Goal: Task Accomplishment & Management: Manage account settings

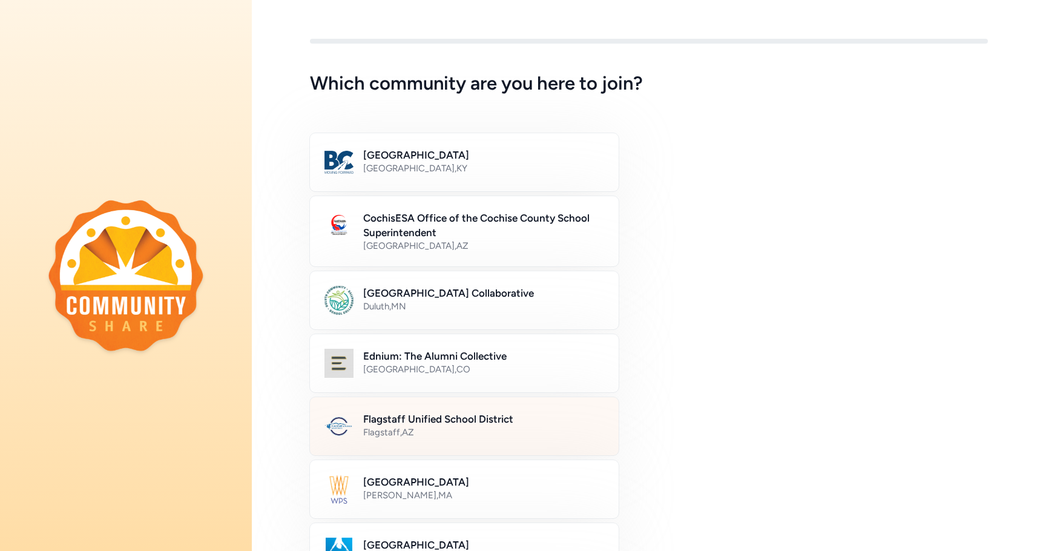
click at [470, 428] on div "Flagstaff , AZ" at bounding box center [483, 432] width 241 height 12
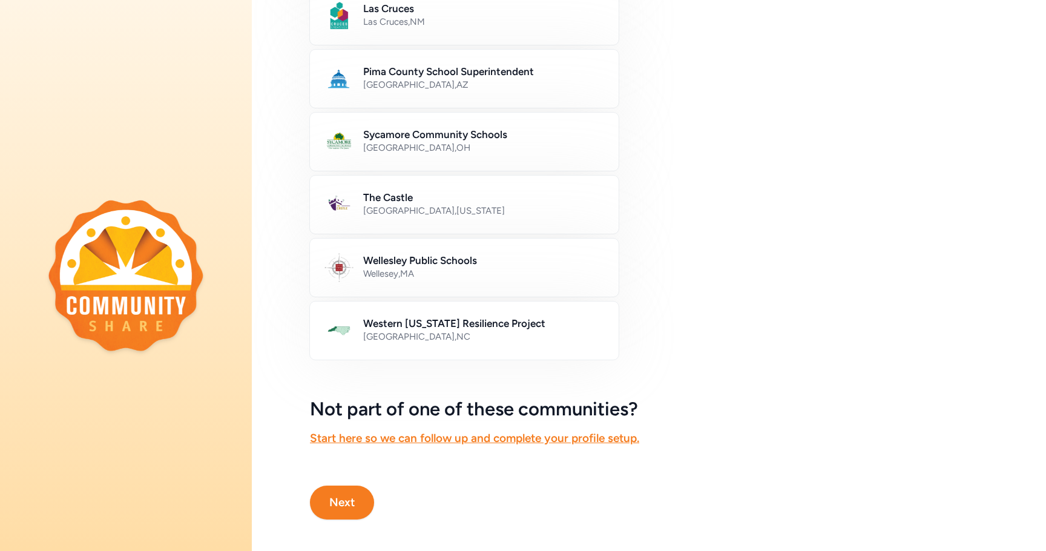
scroll to position [605, 0]
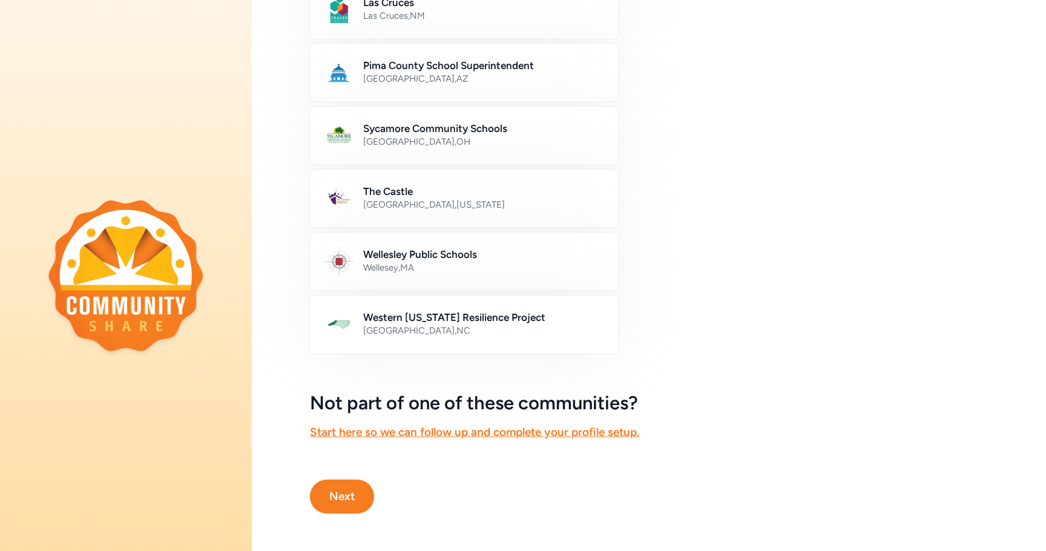
click at [345, 499] on button "Next" at bounding box center [342, 496] width 64 height 34
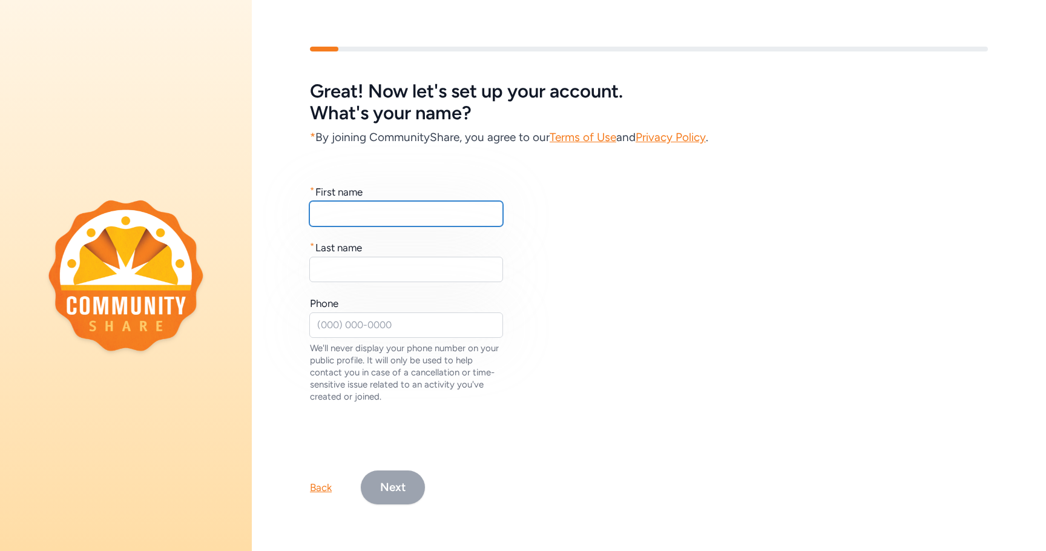
click at [377, 208] on input "text" at bounding box center [406, 213] width 194 height 25
click at [354, 211] on input "text" at bounding box center [406, 213] width 194 height 25
type input "[PERSON_NAME]"
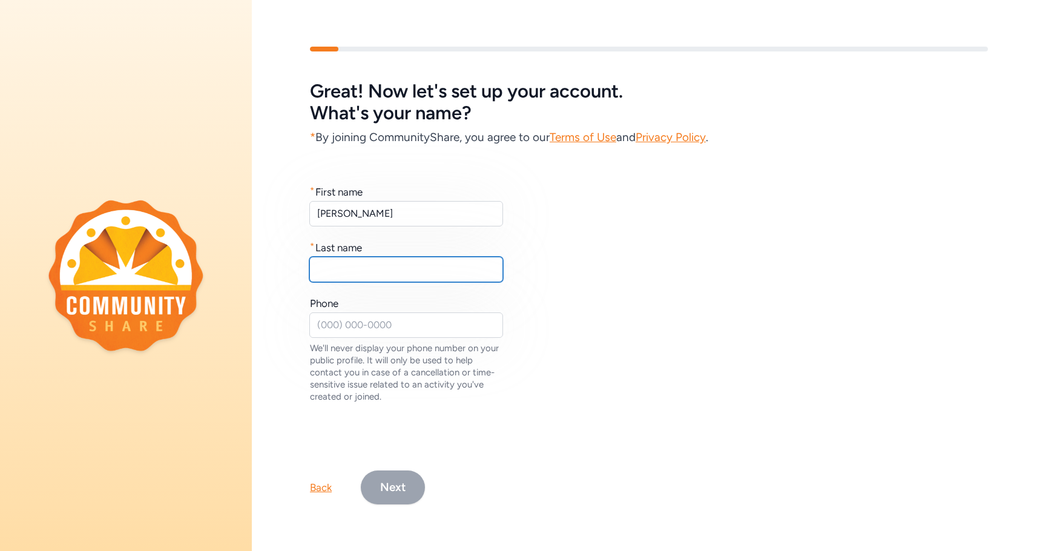
click at [346, 275] on input "text" at bounding box center [406, 269] width 194 height 25
type input "Siskonen"
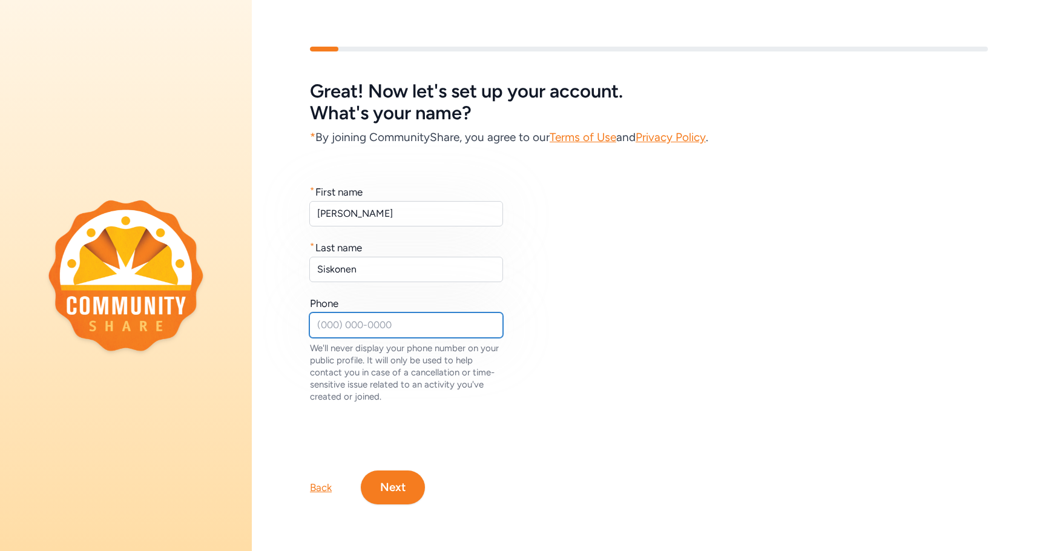
click at [335, 336] on div "Phone We'll never display your phone number on your public profile. It will onl…" at bounding box center [407, 349] width 194 height 107
type input "3"
click at [430, 393] on div "We'll never display your phone number on your public profile. It will only be u…" at bounding box center [407, 372] width 194 height 61
click at [354, 325] on input "928-7745211" at bounding box center [406, 324] width 194 height 25
type input "[PHONE_NUMBER]"
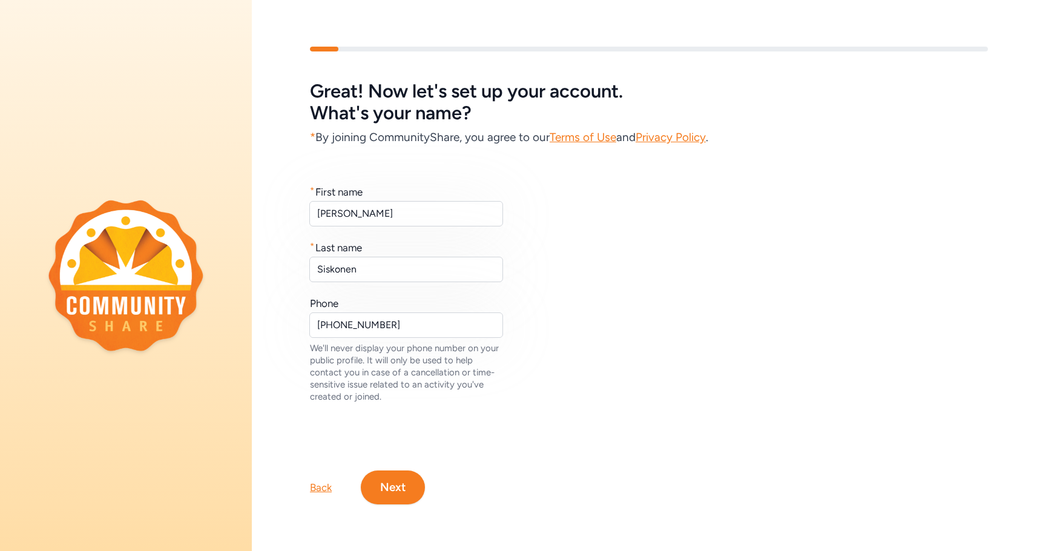
click at [396, 484] on button "Next" at bounding box center [393, 487] width 64 height 34
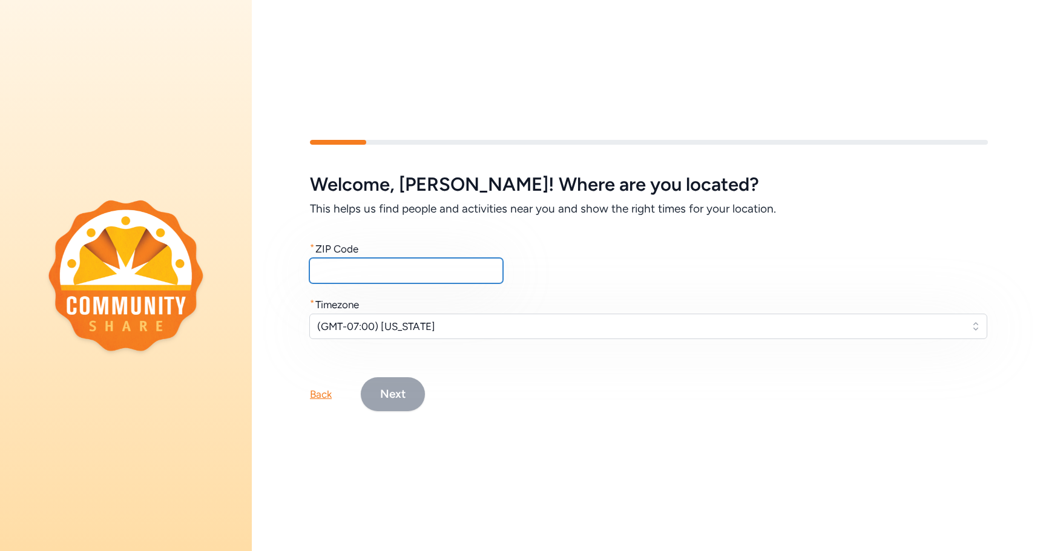
click at [377, 258] on input "text" at bounding box center [406, 270] width 194 height 25
type input "86001"
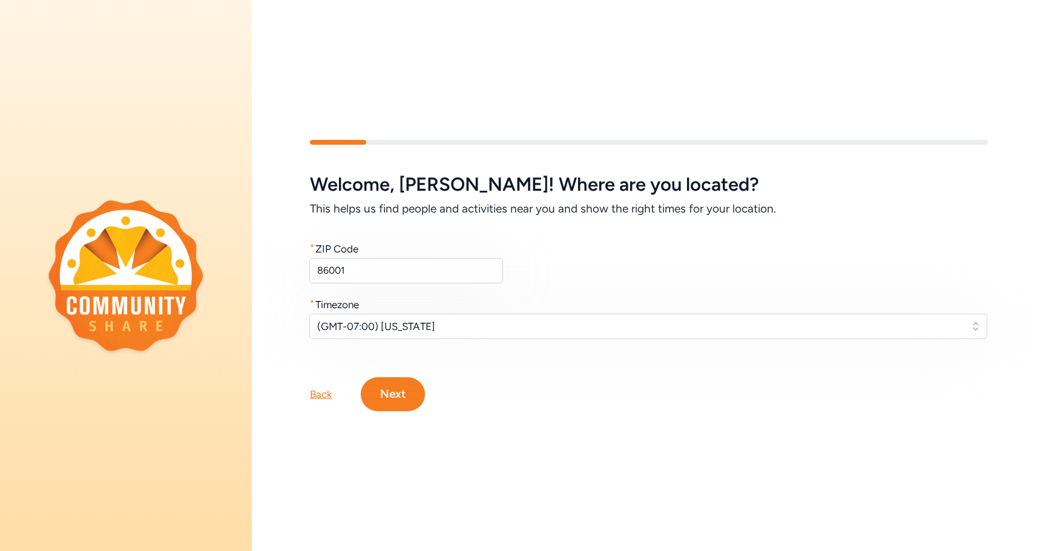
click at [396, 383] on button "Next" at bounding box center [393, 394] width 64 height 34
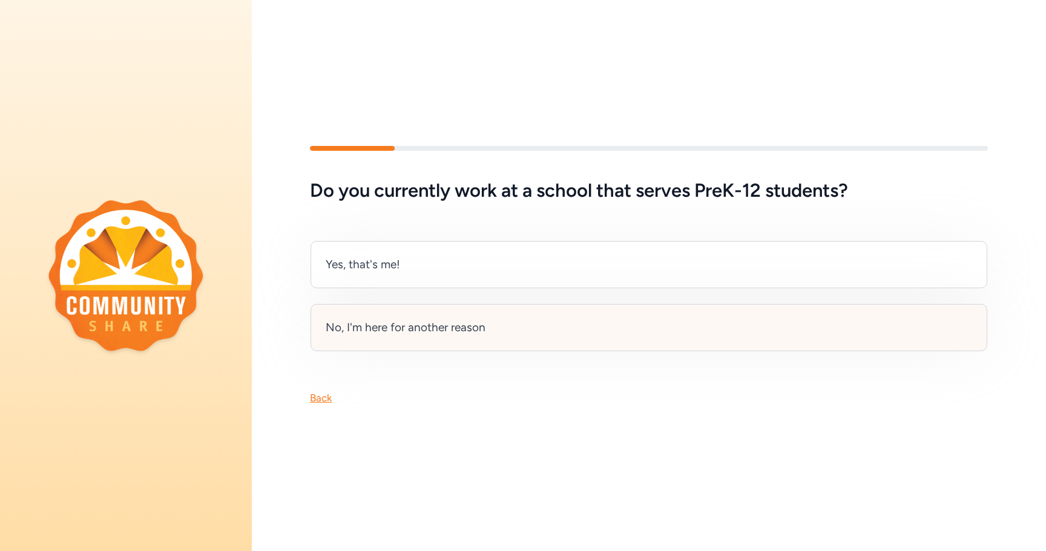
click at [429, 330] on div "No, I'm here for another reason" at bounding box center [406, 327] width 160 height 17
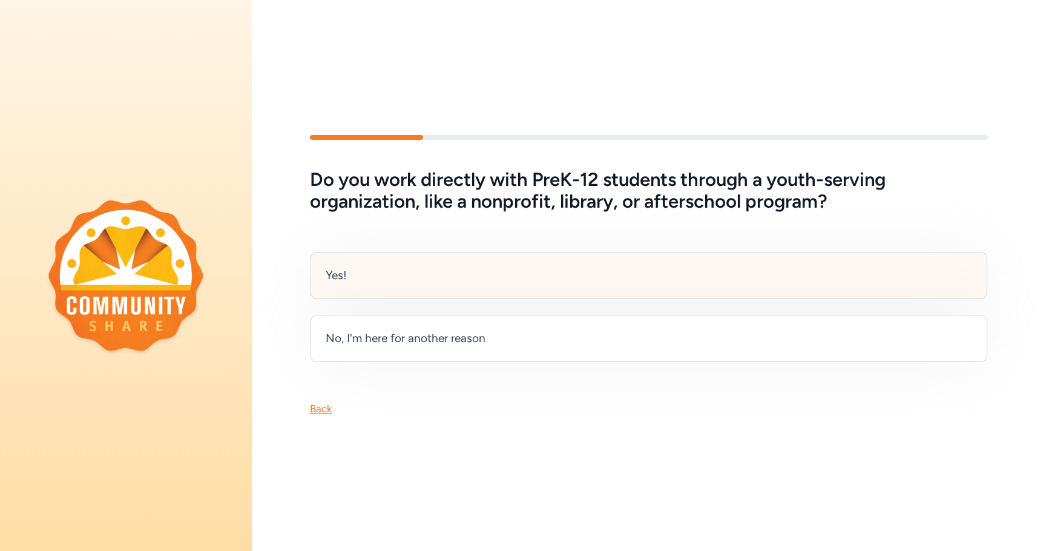
click at [433, 269] on div "Yes!" at bounding box center [648, 275] width 677 height 47
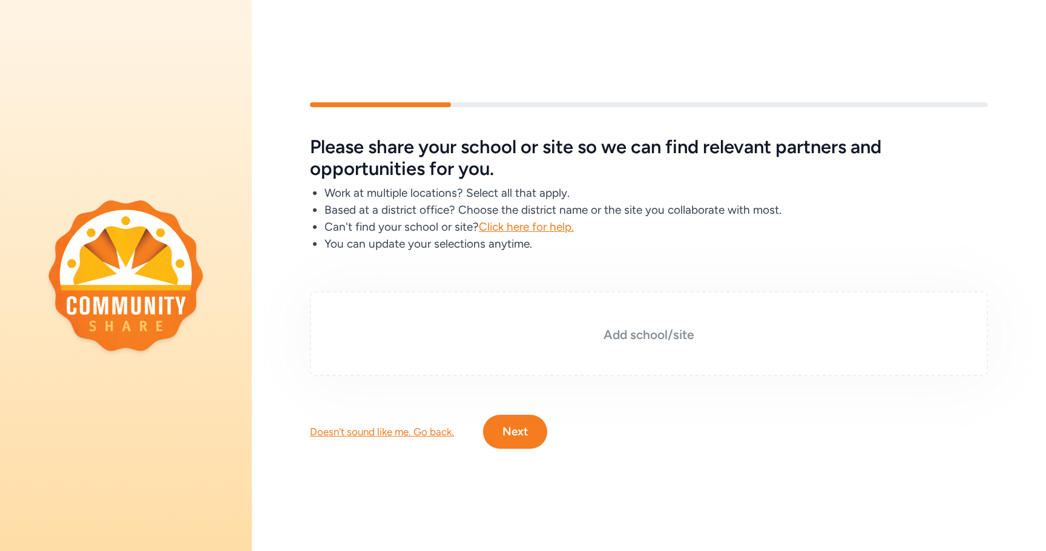
click at [633, 329] on h3 "Add school/site" at bounding box center [648, 334] width 617 height 17
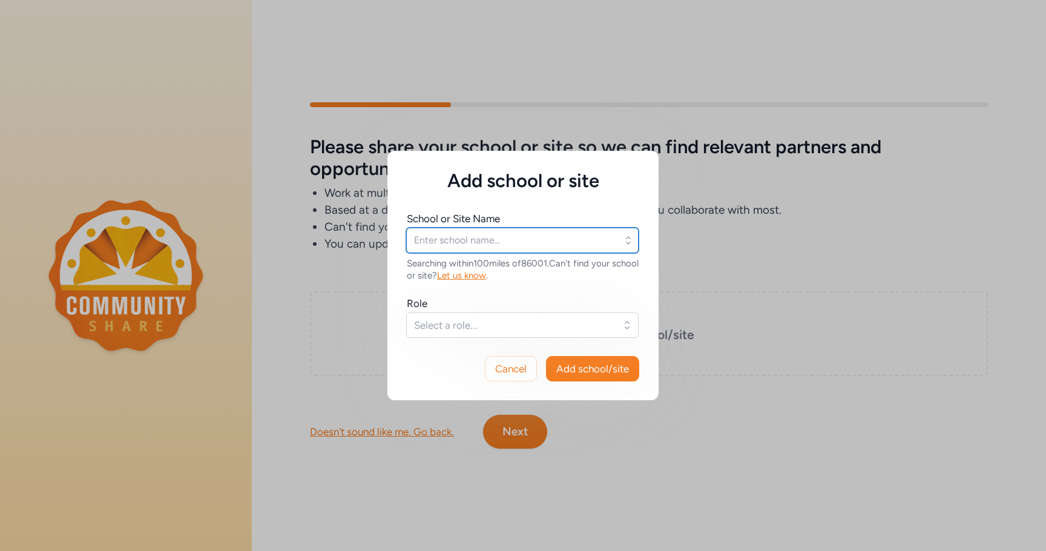
click at [474, 241] on input "text" at bounding box center [522, 240] width 232 height 25
click at [427, 333] on button "Select a role..." at bounding box center [522, 324] width 232 height 25
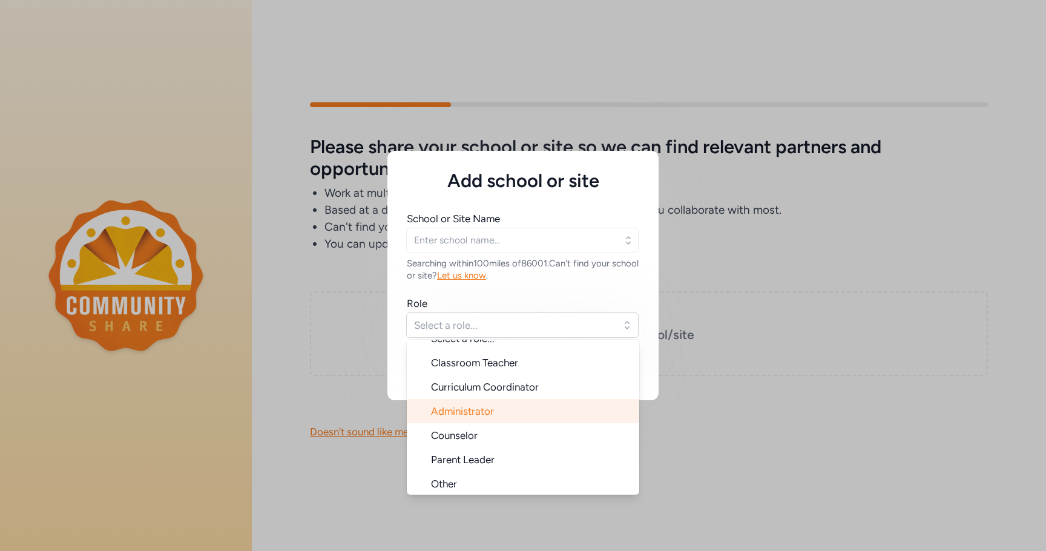
scroll to position [19, 0]
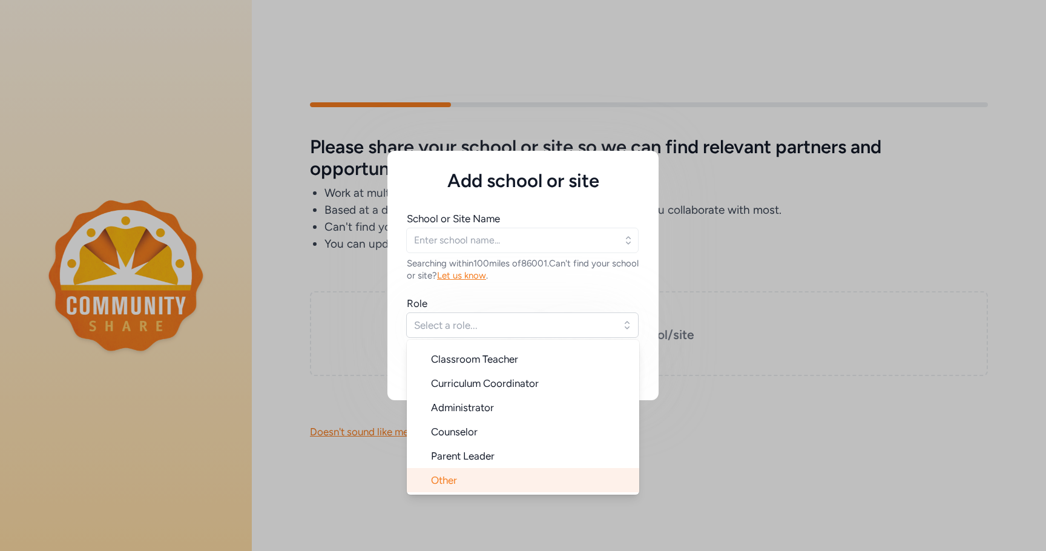
click at [442, 476] on span "Other" at bounding box center [444, 480] width 26 height 12
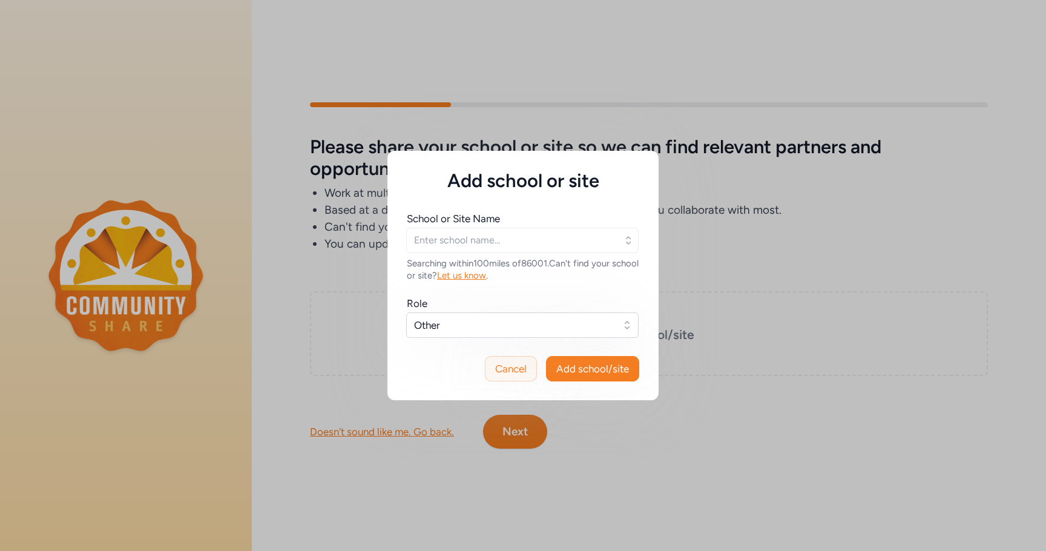
click at [495, 363] on span "Cancel" at bounding box center [510, 368] width 31 height 15
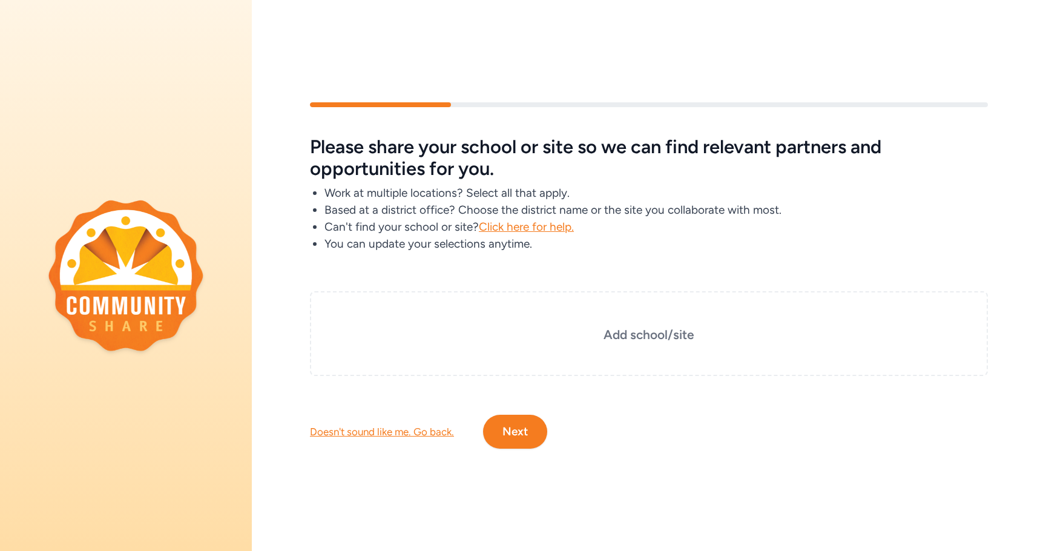
click at [359, 427] on div "Doesn't sound like me. Go back." at bounding box center [382, 431] width 144 height 15
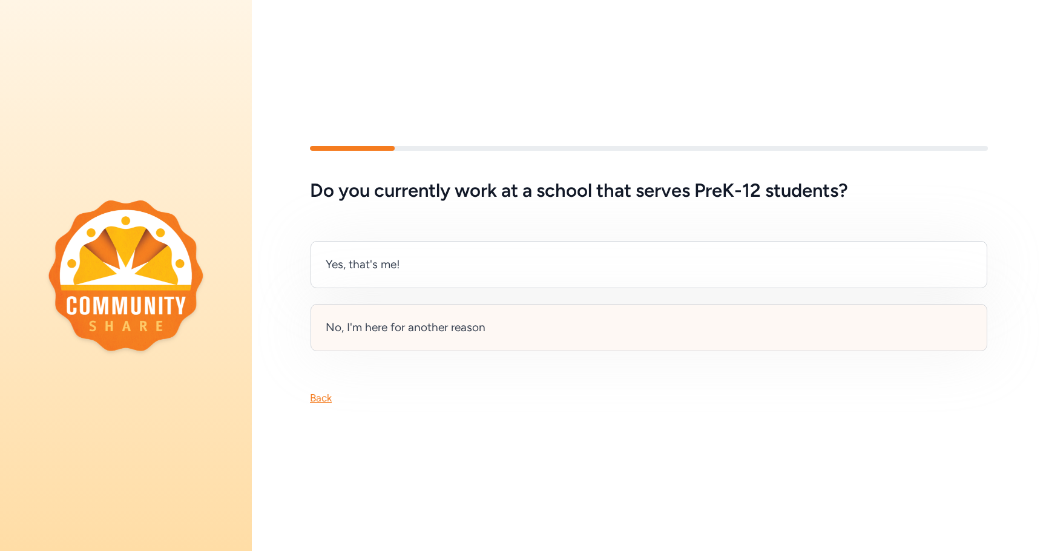
click at [398, 320] on div "No, I'm here for another reason" at bounding box center [406, 327] width 160 height 17
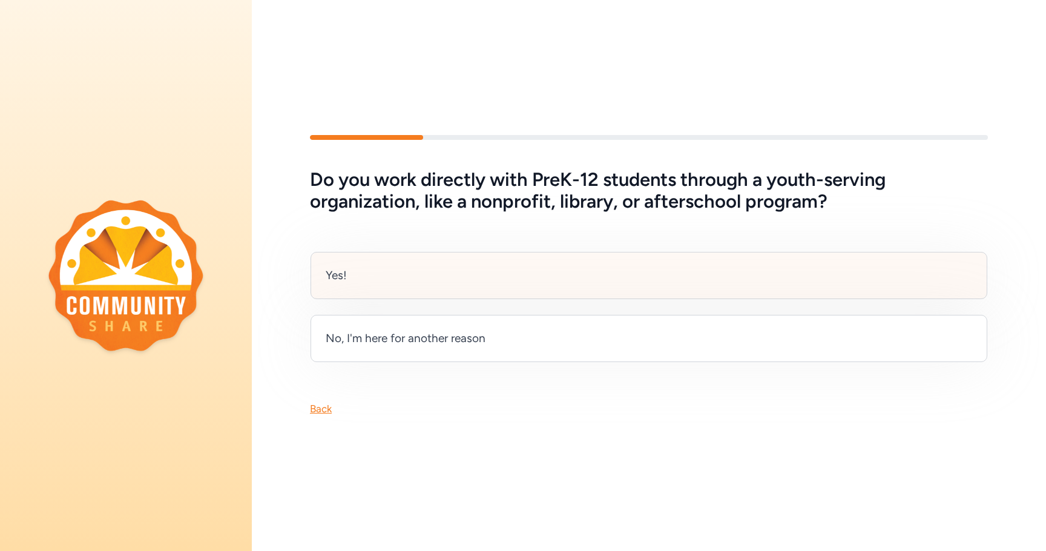
click at [396, 264] on div "Yes!" at bounding box center [648, 275] width 677 height 47
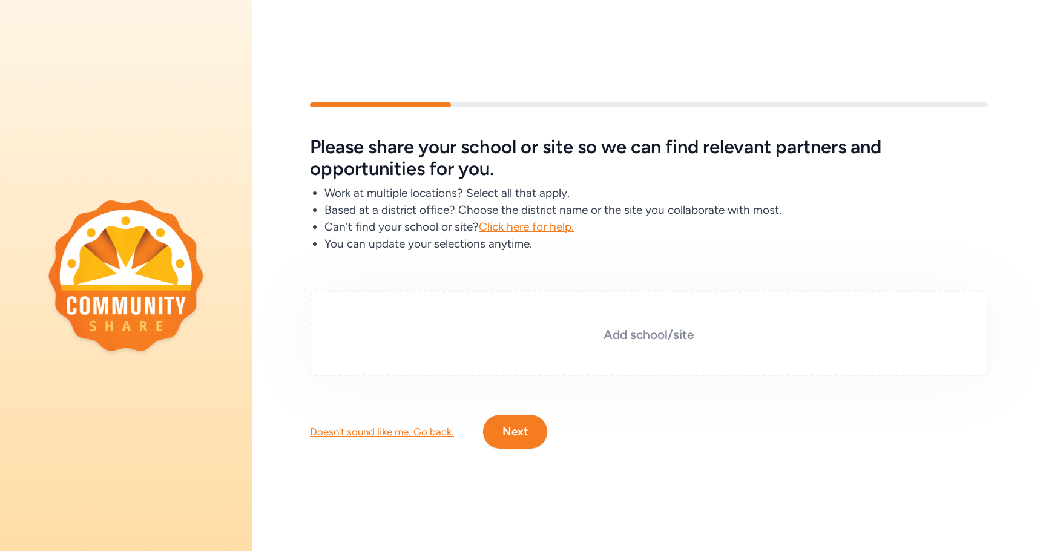
click at [666, 335] on h3 "Add school/site" at bounding box center [648, 334] width 617 height 17
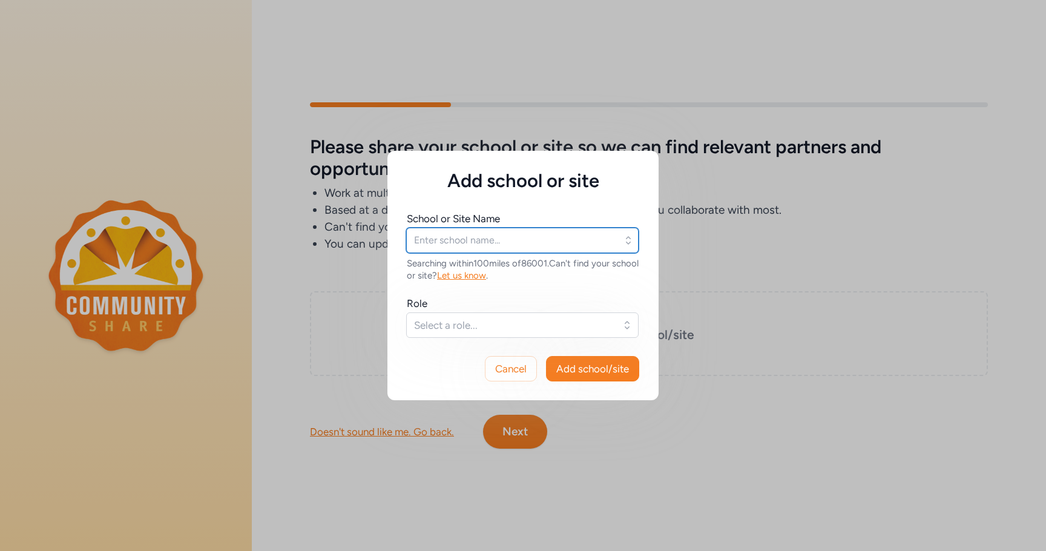
click at [540, 240] on input "text" at bounding box center [522, 240] width 232 height 25
type input "Museum of Northern Arizona"
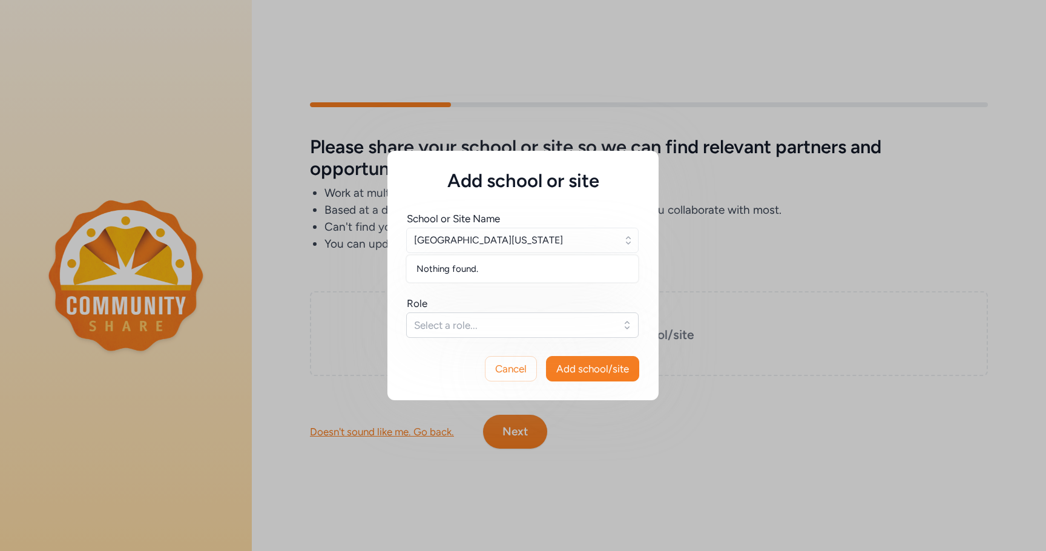
click at [501, 299] on div "Role" at bounding box center [523, 303] width 232 height 15
click at [485, 319] on span "Select a role..." at bounding box center [514, 325] width 200 height 15
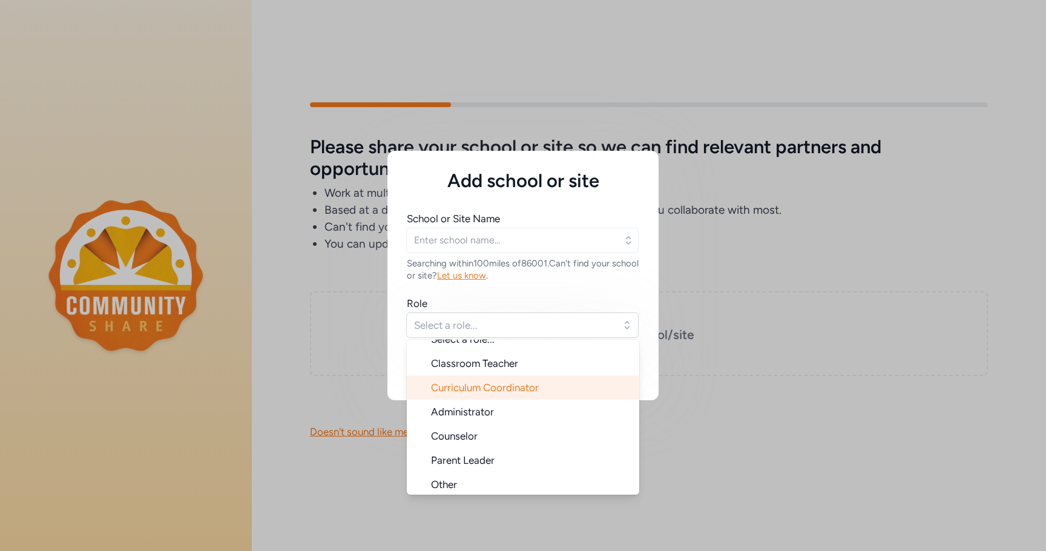
scroll to position [19, 0]
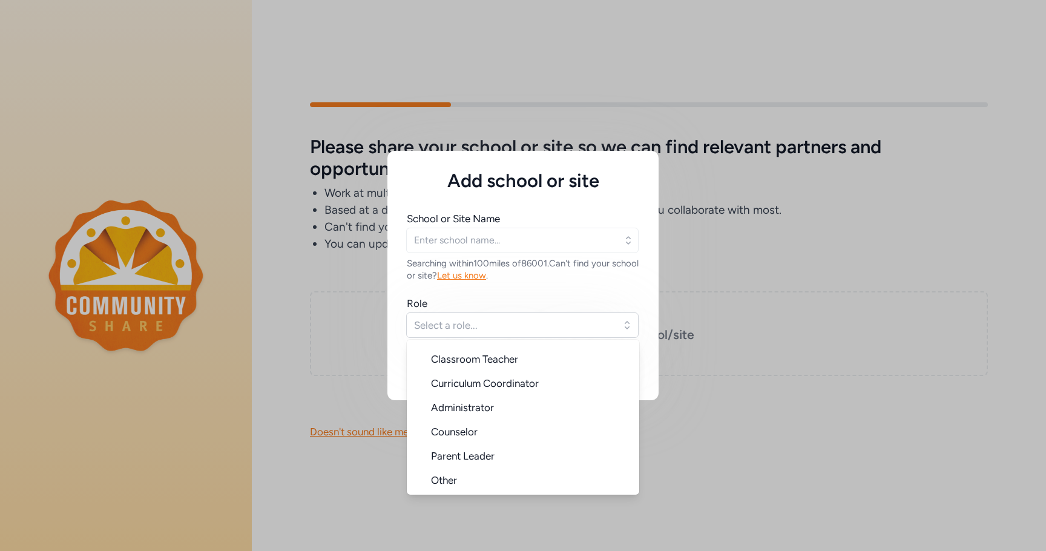
click at [461, 478] on li "Other" at bounding box center [523, 480] width 232 height 24
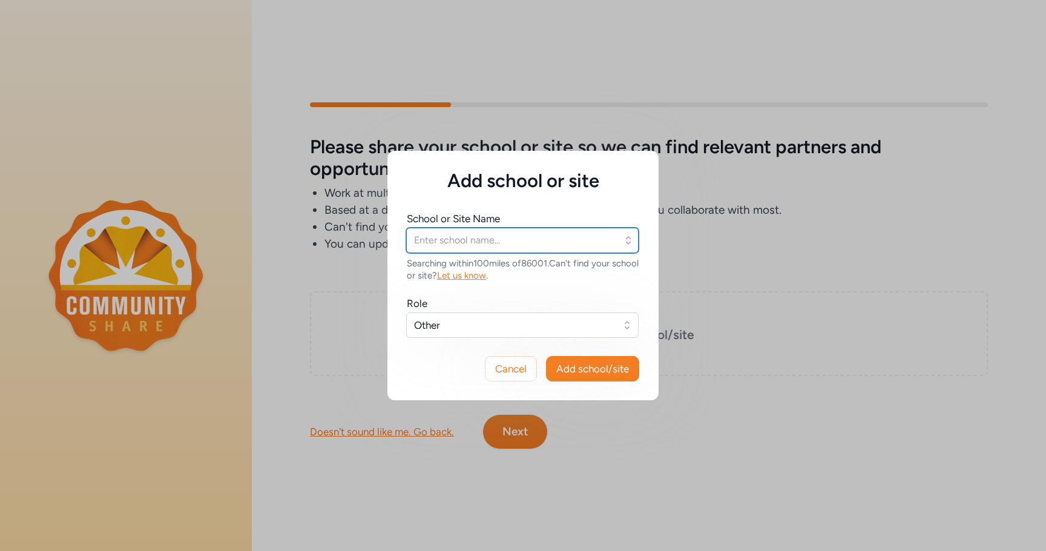
click at [478, 246] on input "text" at bounding box center [522, 240] width 232 height 25
click at [475, 235] on input "text" at bounding box center [522, 240] width 232 height 25
type input "museum"
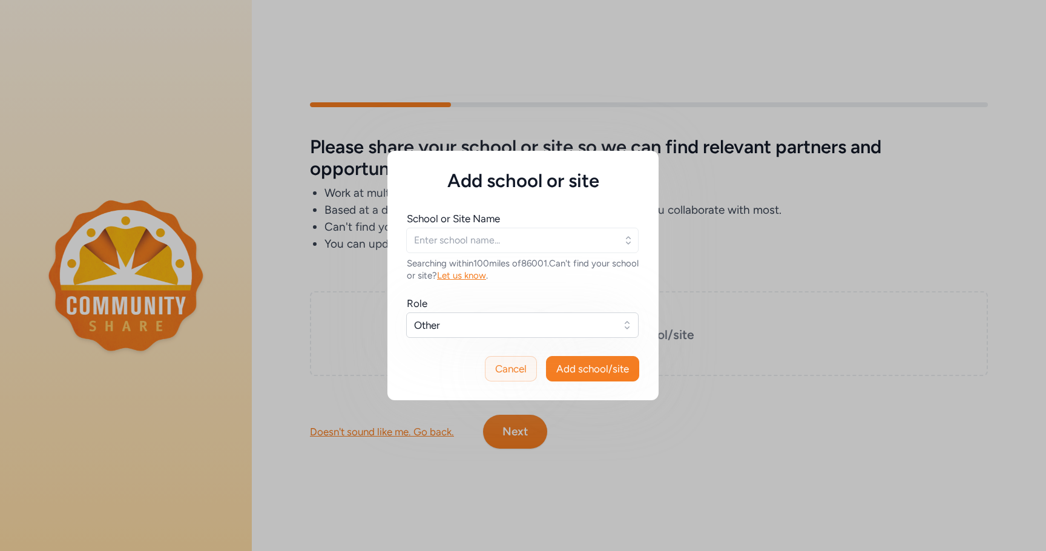
click at [513, 375] on span "Cancel" at bounding box center [510, 368] width 31 height 15
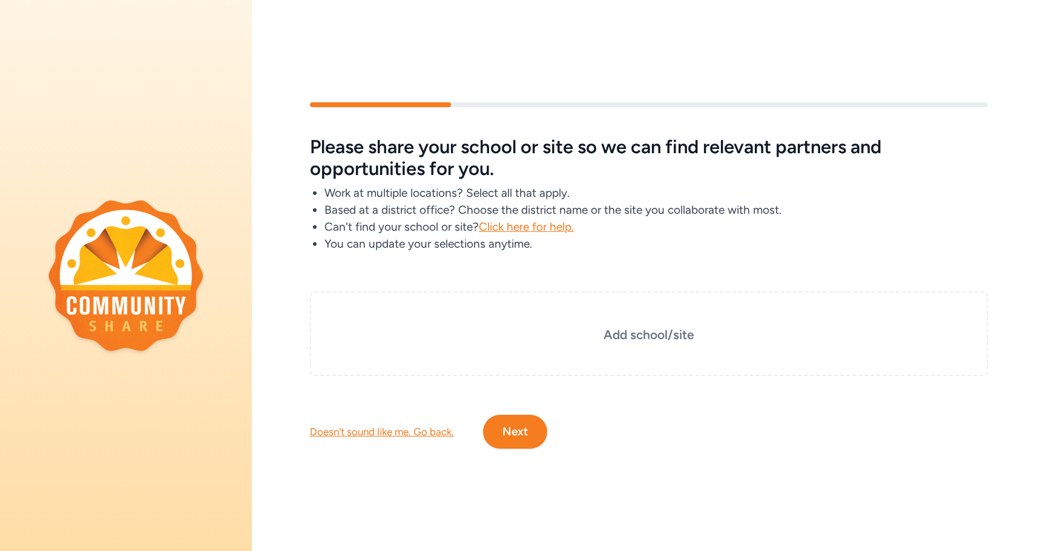
click at [574, 435] on div "Doesn't sound like me. Go back. Next" at bounding box center [649, 412] width 794 height 73
click at [531, 435] on button "Next" at bounding box center [515, 432] width 64 height 34
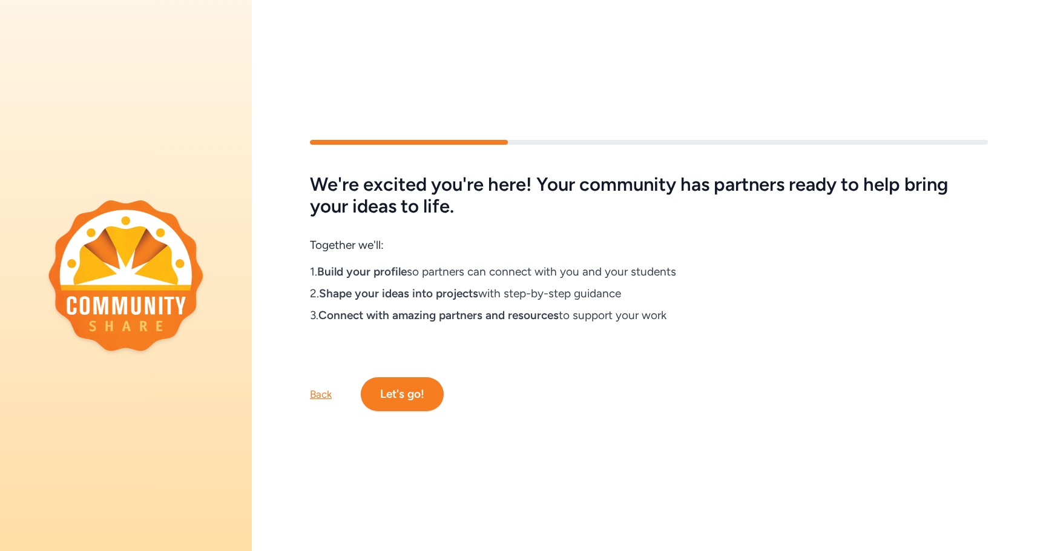
click at [411, 386] on button "Let's go!" at bounding box center [402, 394] width 83 height 34
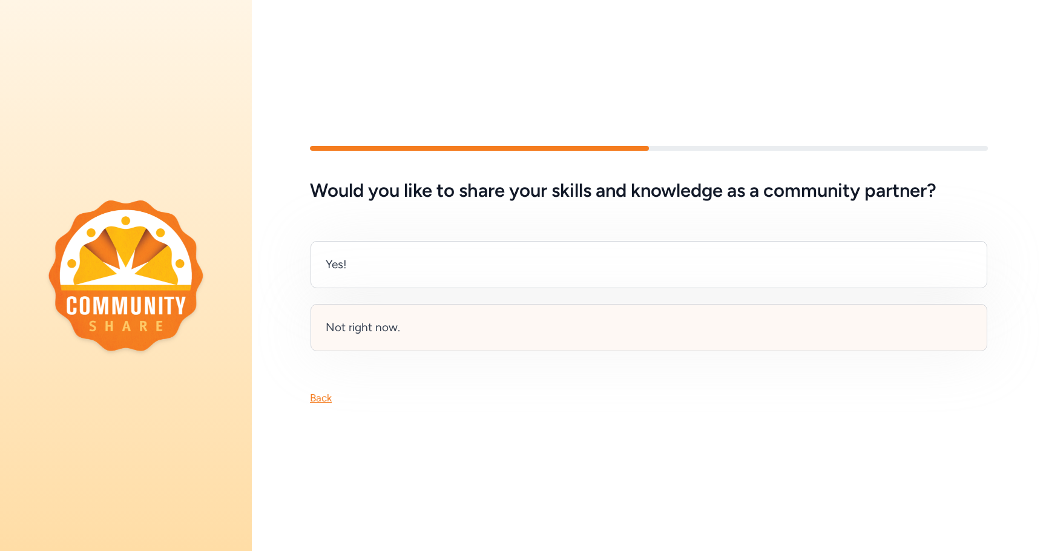
click at [367, 323] on div "Not right now." at bounding box center [363, 327] width 74 height 17
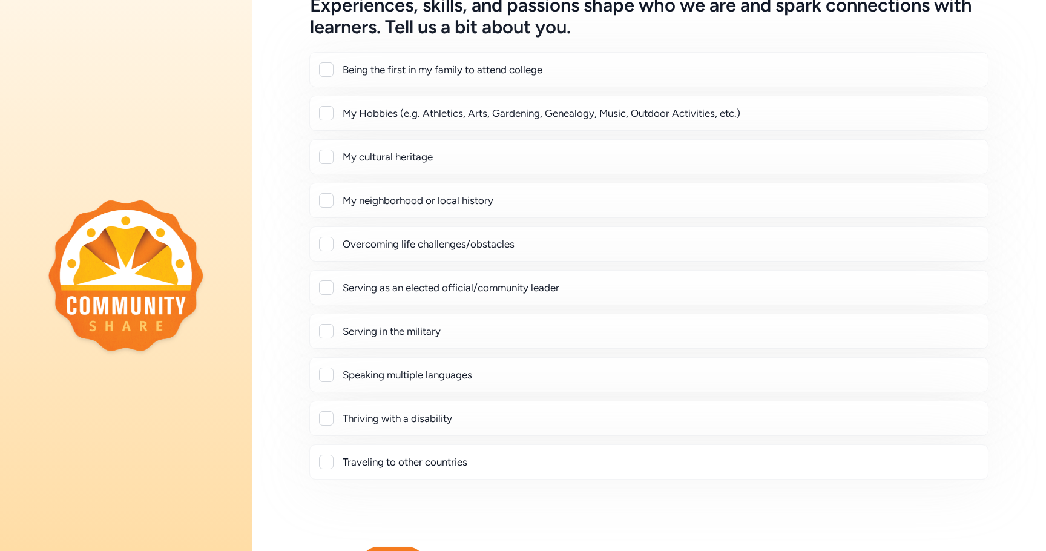
scroll to position [156, 0]
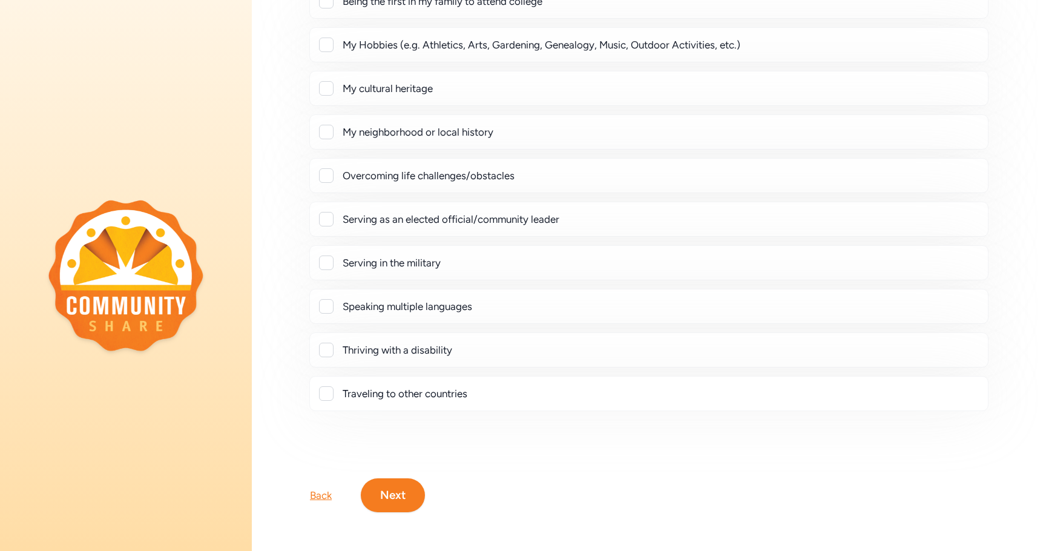
click at [378, 491] on button "Next" at bounding box center [393, 495] width 64 height 34
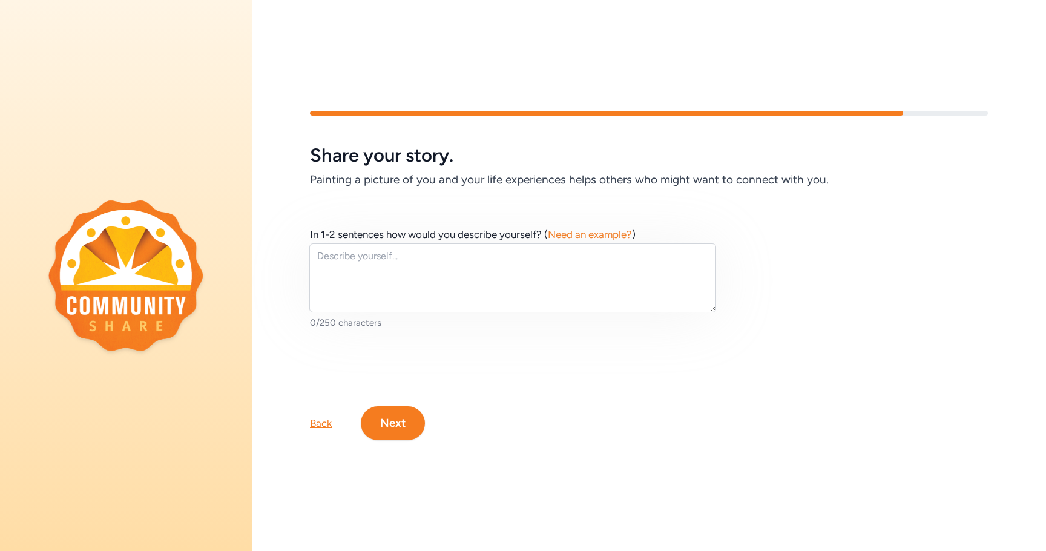
click at [387, 418] on button "Next" at bounding box center [393, 423] width 64 height 34
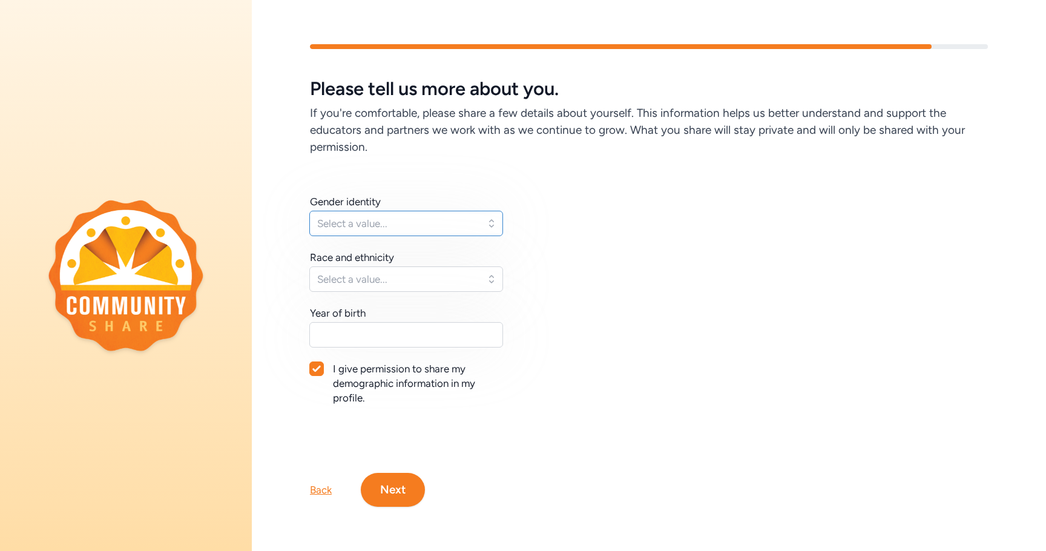
click at [394, 211] on button "Select a value..." at bounding box center [406, 223] width 194 height 25
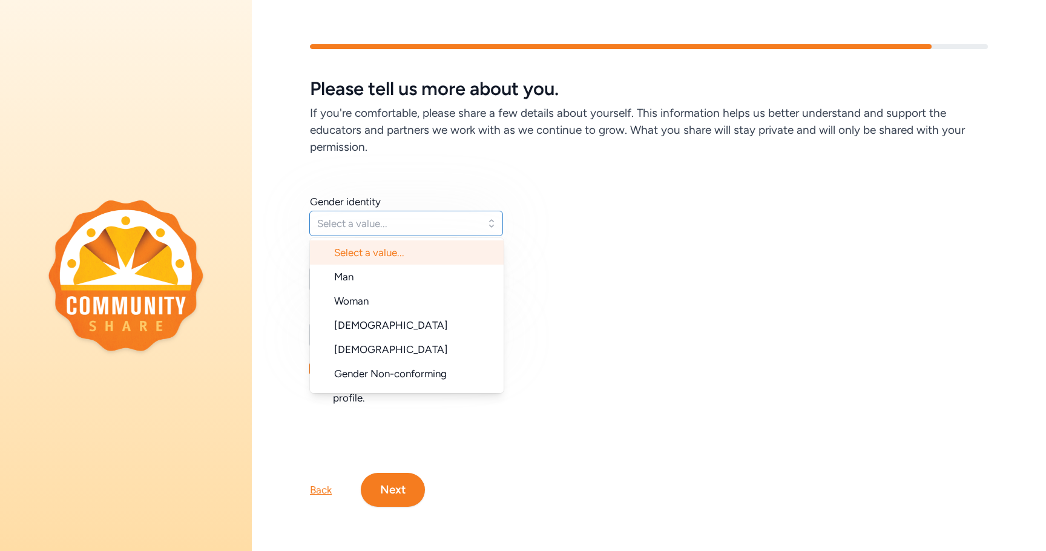
click at [394, 211] on button "Select a value..." at bounding box center [406, 223] width 194 height 25
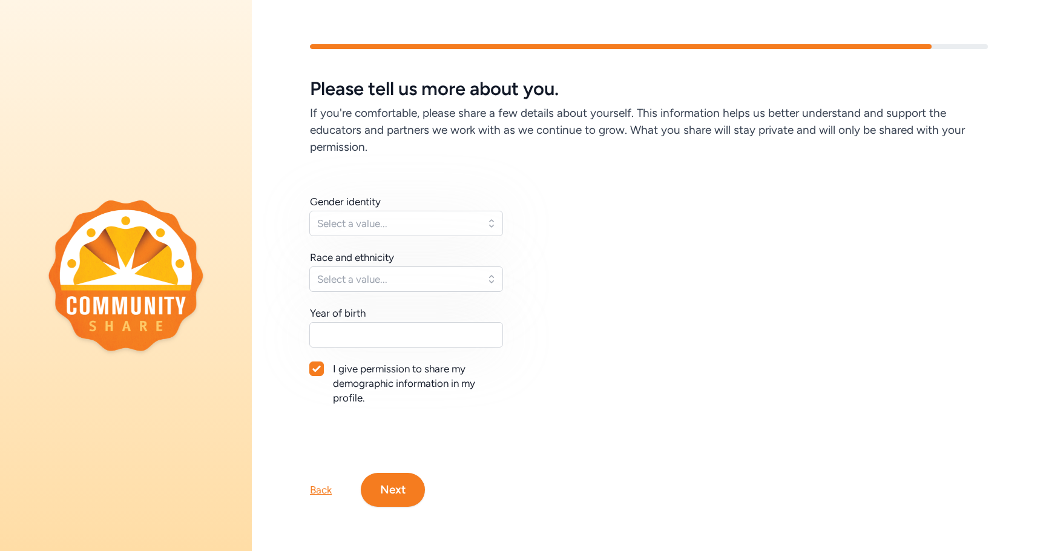
click at [649, 208] on div "Gender identity Select a value... Race and ethnicity Select a value... Year of …" at bounding box center [649, 314] width 678 height 240
click at [315, 366] on icon at bounding box center [316, 369] width 8 height 6
checkbox input "false"
click at [404, 477] on button "Next" at bounding box center [393, 490] width 64 height 34
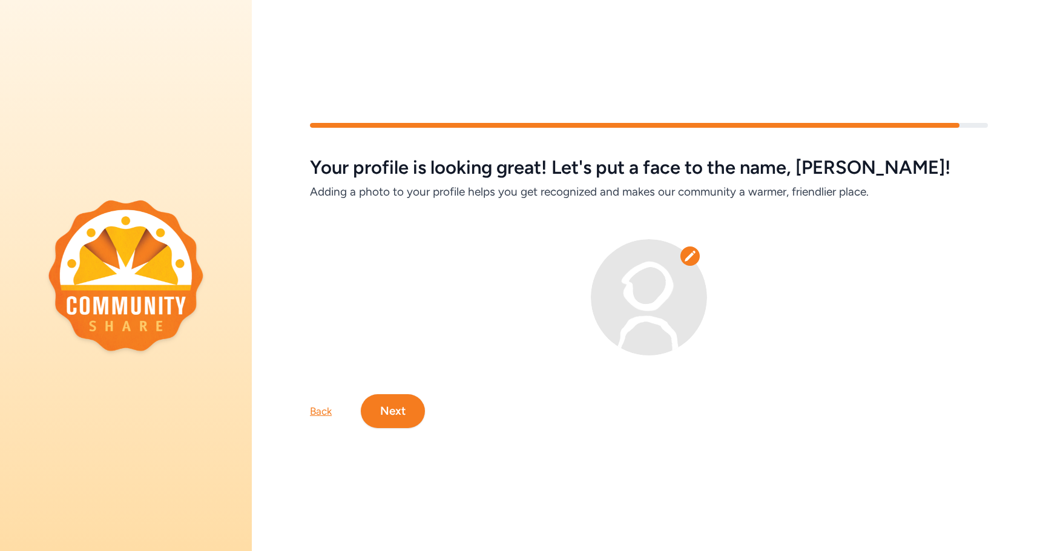
click at [378, 416] on button "Next" at bounding box center [393, 411] width 64 height 34
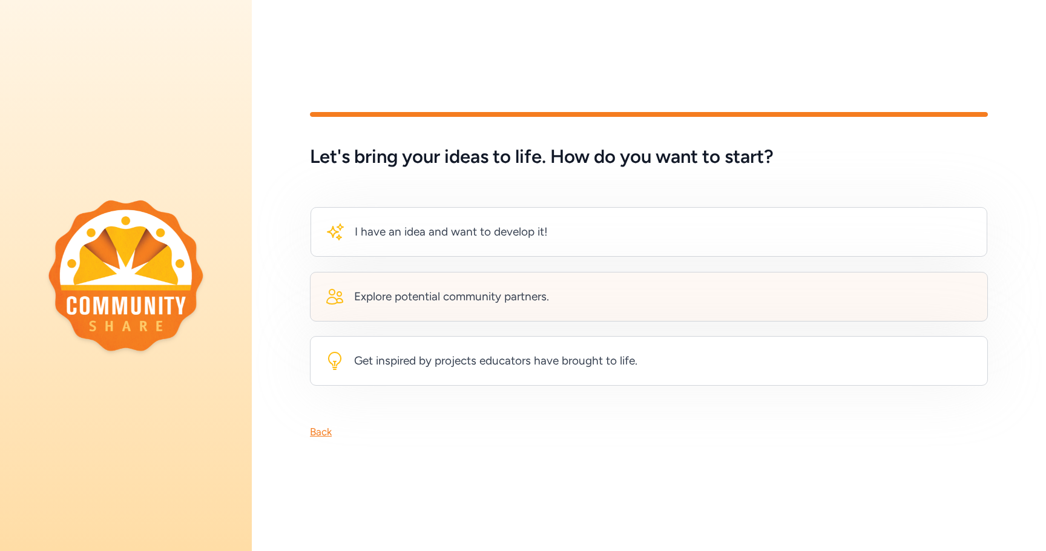
click at [473, 288] on div "Explore potential community partners." at bounding box center [451, 296] width 195 height 17
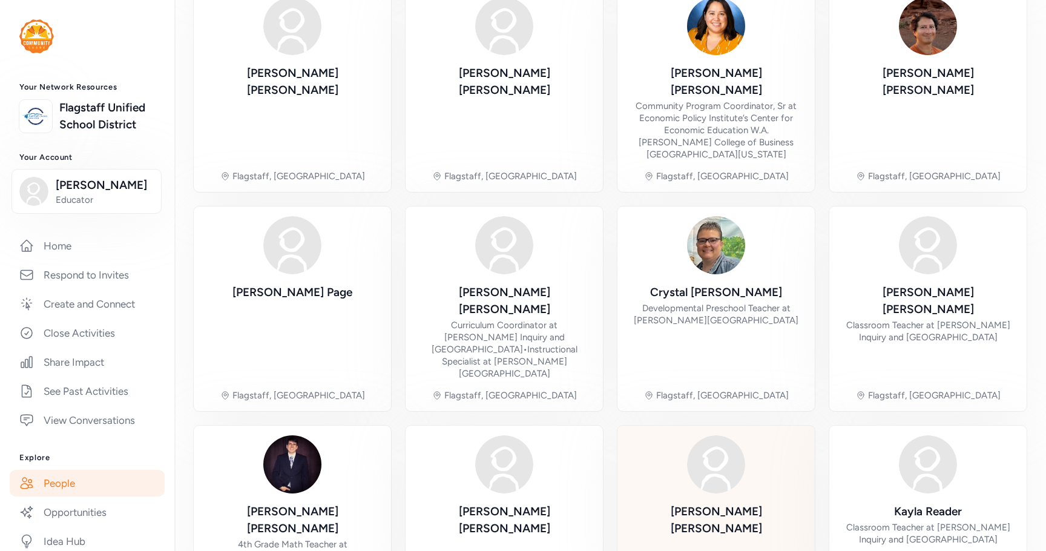
scroll to position [317, 0]
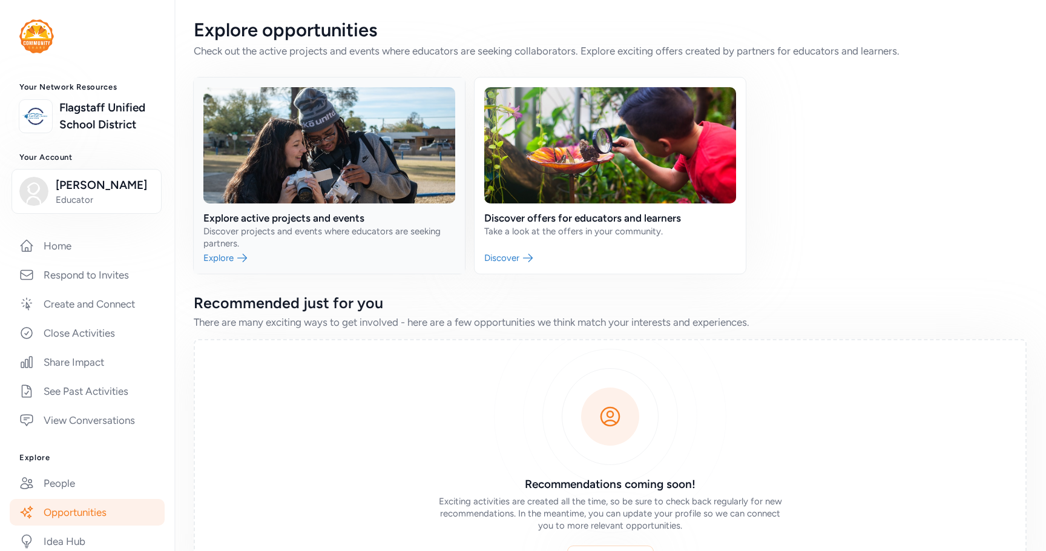
click at [241, 263] on link at bounding box center [329, 175] width 271 height 196
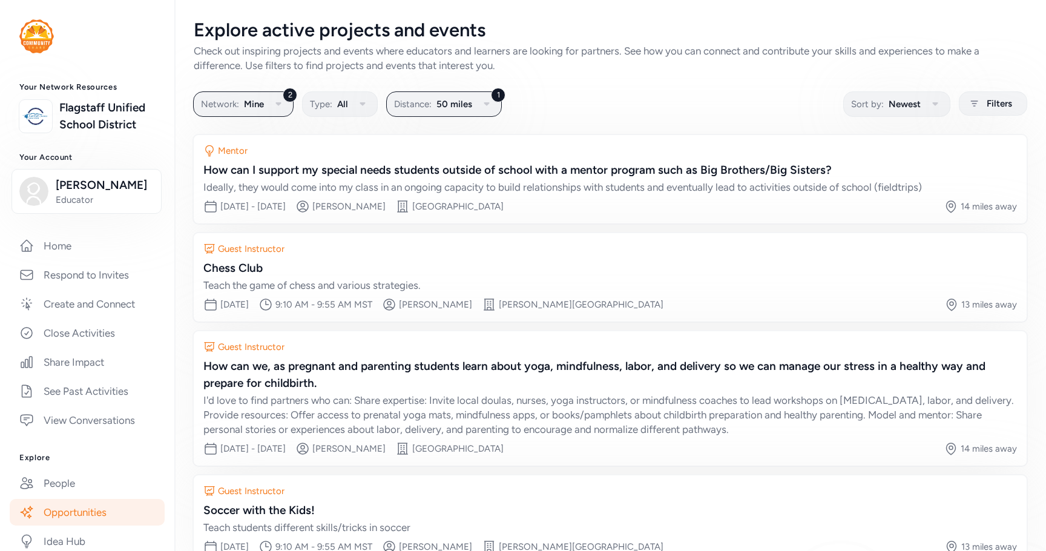
click at [44, 41] on img at bounding box center [36, 36] width 34 height 34
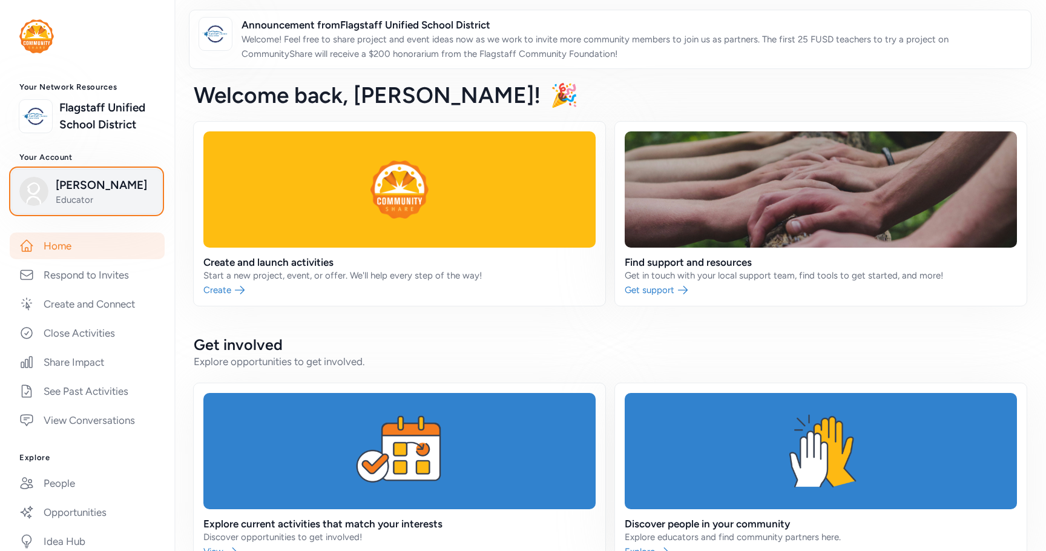
click at [76, 194] on span "[PERSON_NAME]" at bounding box center [105, 185] width 98 height 17
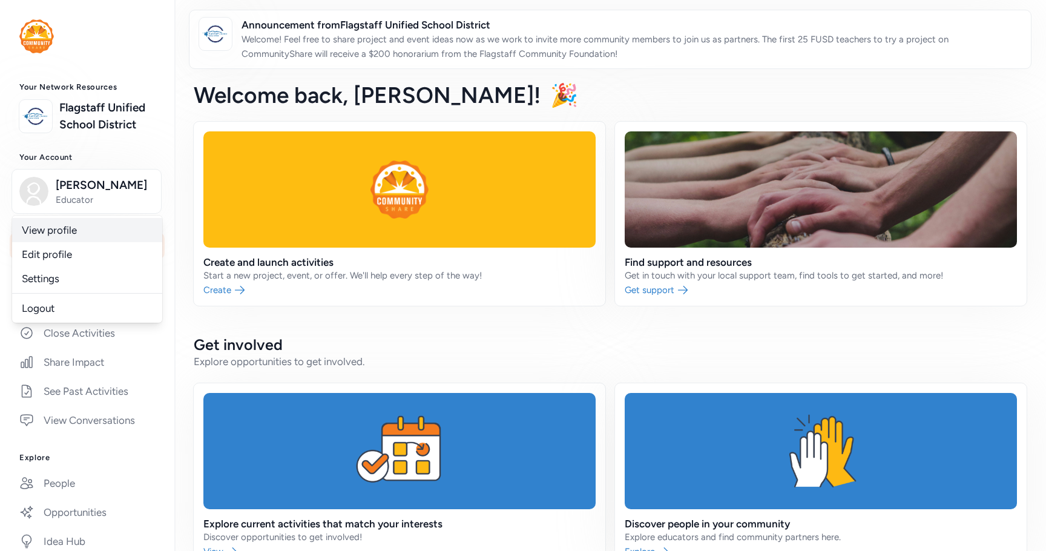
click at [54, 242] on link "View profile" at bounding box center [87, 230] width 150 height 24
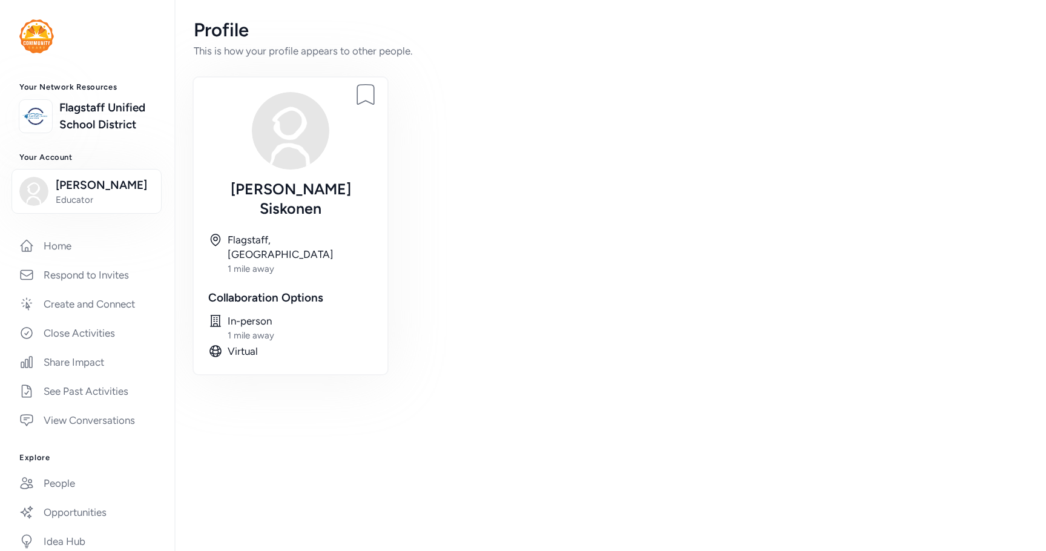
click at [265, 289] on div "Collaboration Options" at bounding box center [290, 297] width 165 height 17
click at [39, 39] on img at bounding box center [36, 36] width 34 height 34
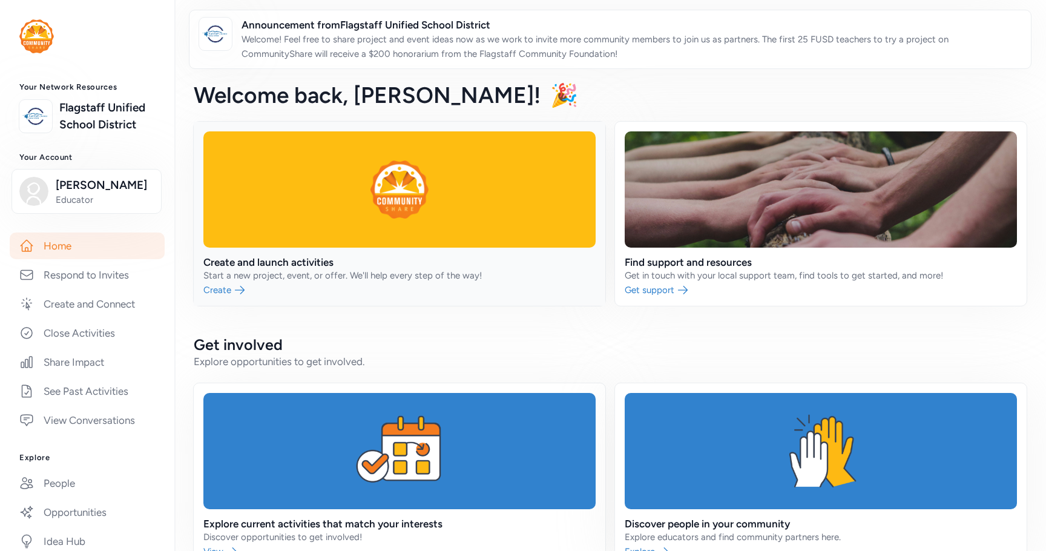
click at [231, 289] on link at bounding box center [400, 214] width 412 height 184
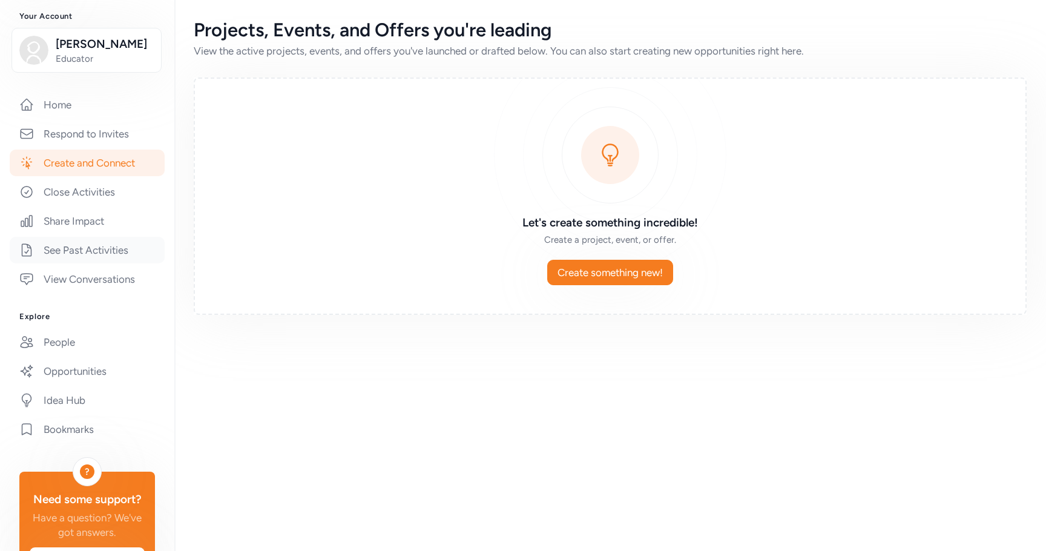
scroll to position [225, 0]
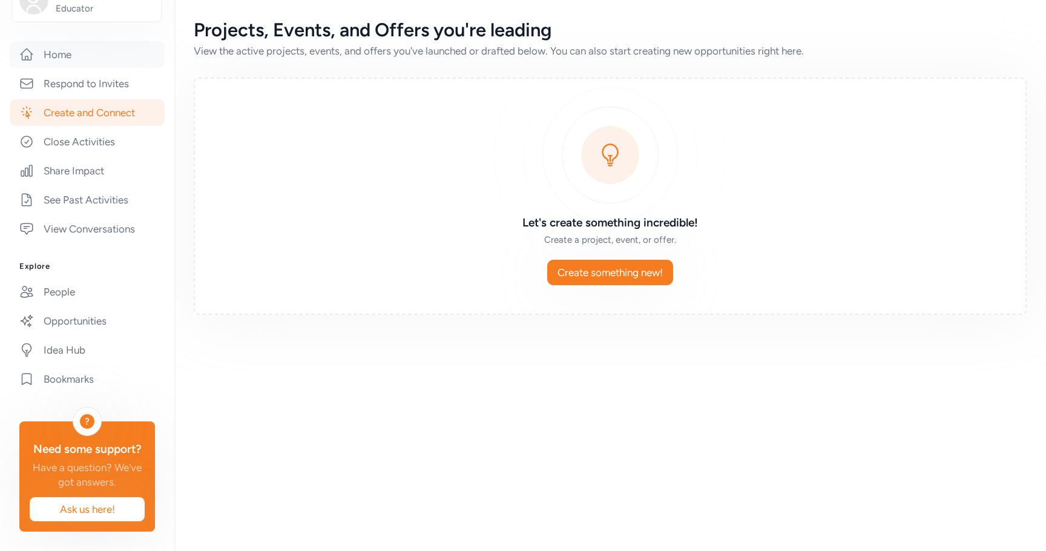
click at [44, 41] on link "Home" at bounding box center [87, 54] width 155 height 27
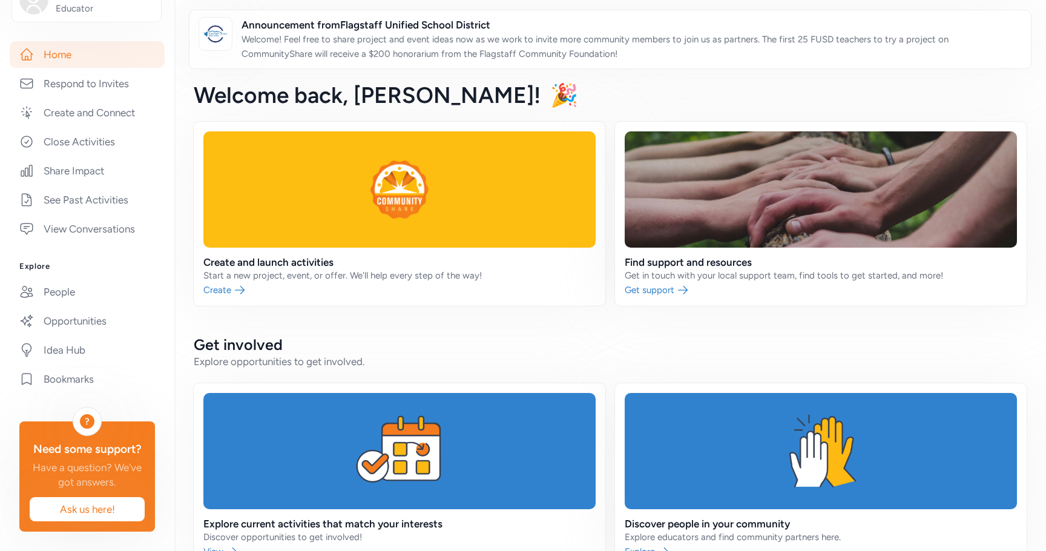
click at [565, 90] on div "Welcome back , [PERSON_NAME]! 🎉" at bounding box center [610, 94] width 872 height 53
click at [550, 99] on span "🎉" at bounding box center [564, 95] width 28 height 27
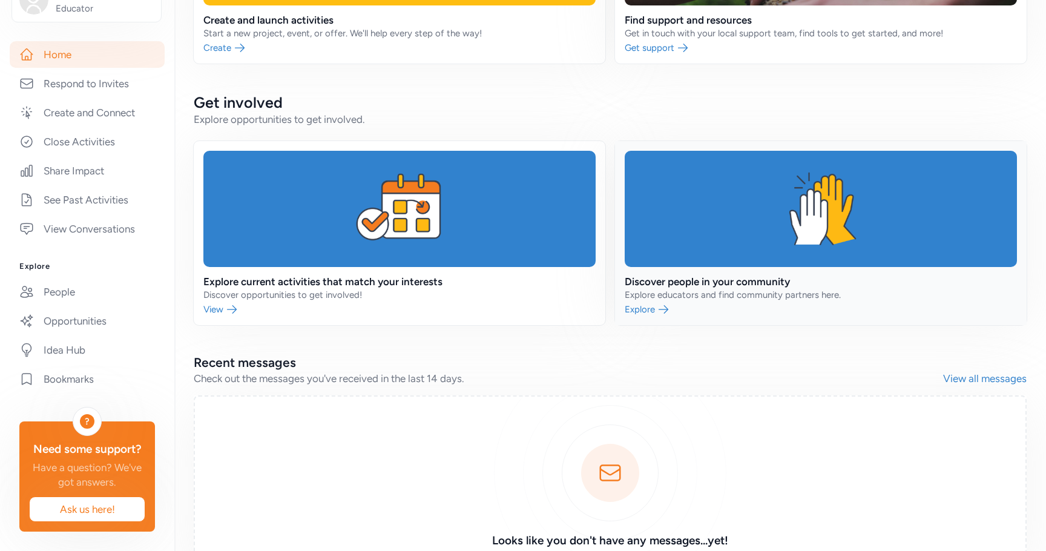
click at [678, 295] on link at bounding box center [821, 233] width 412 height 184
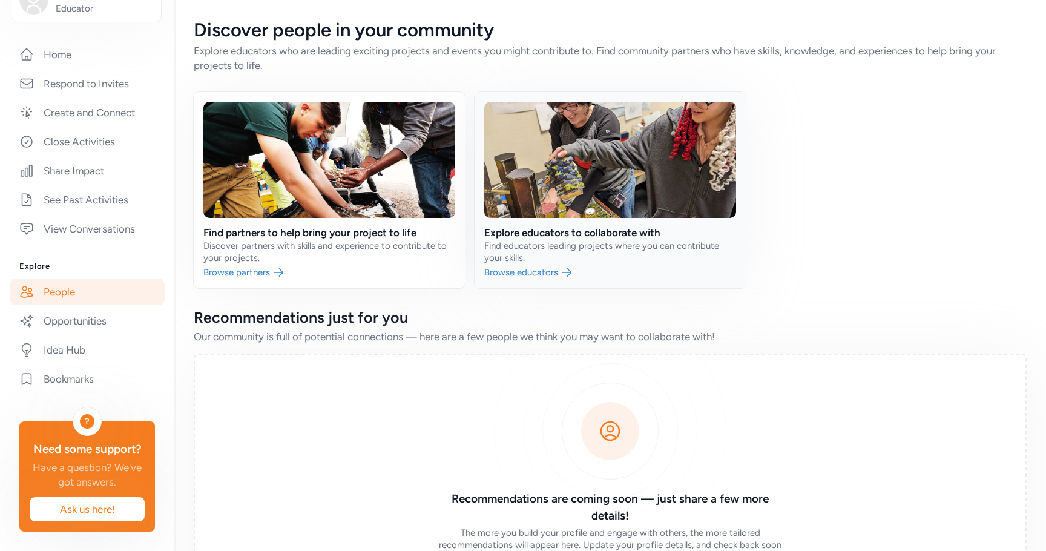
click at [511, 260] on link at bounding box center [609, 190] width 271 height 196
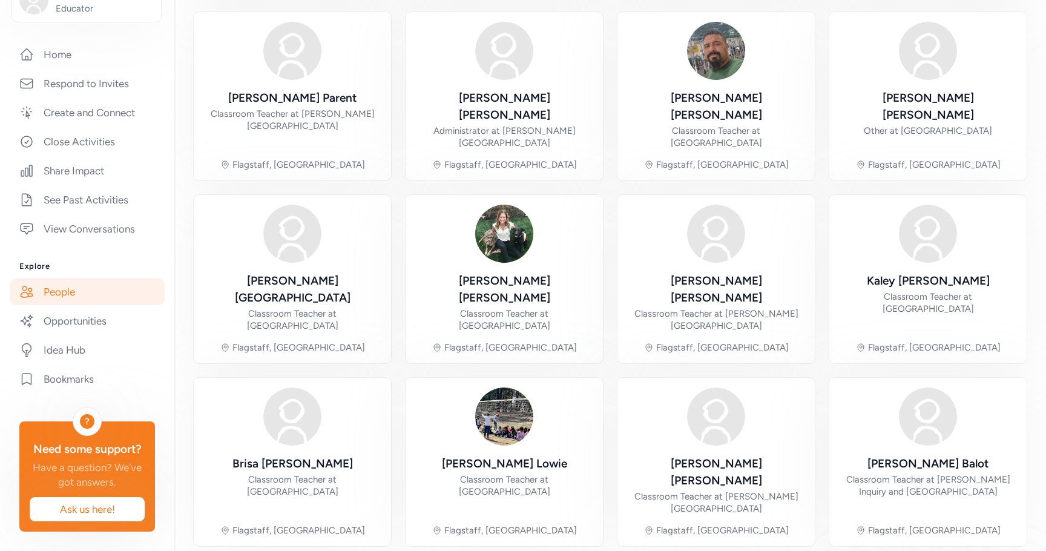
scroll to position [281, 0]
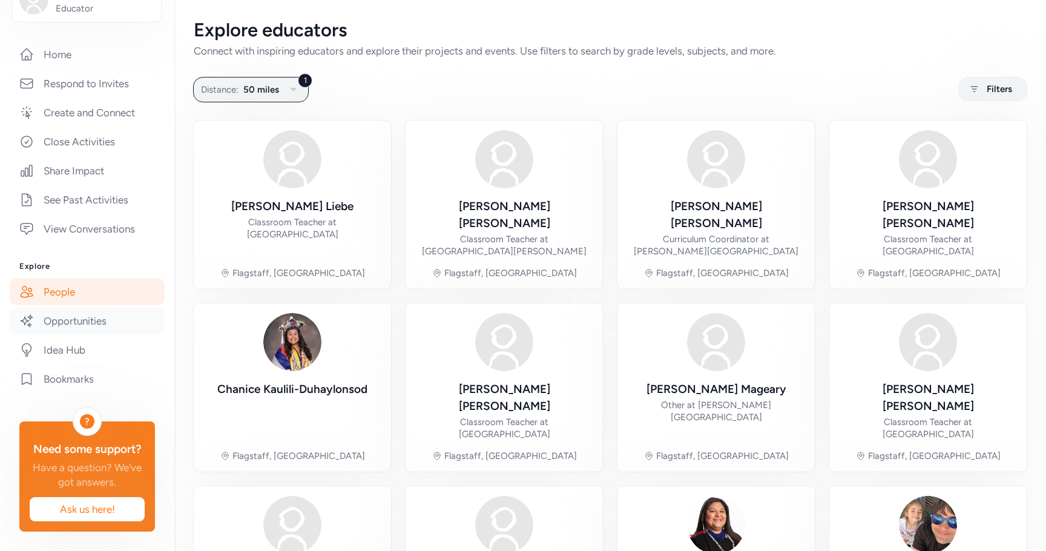
click at [67, 307] on link "Opportunities" at bounding box center [87, 320] width 155 height 27
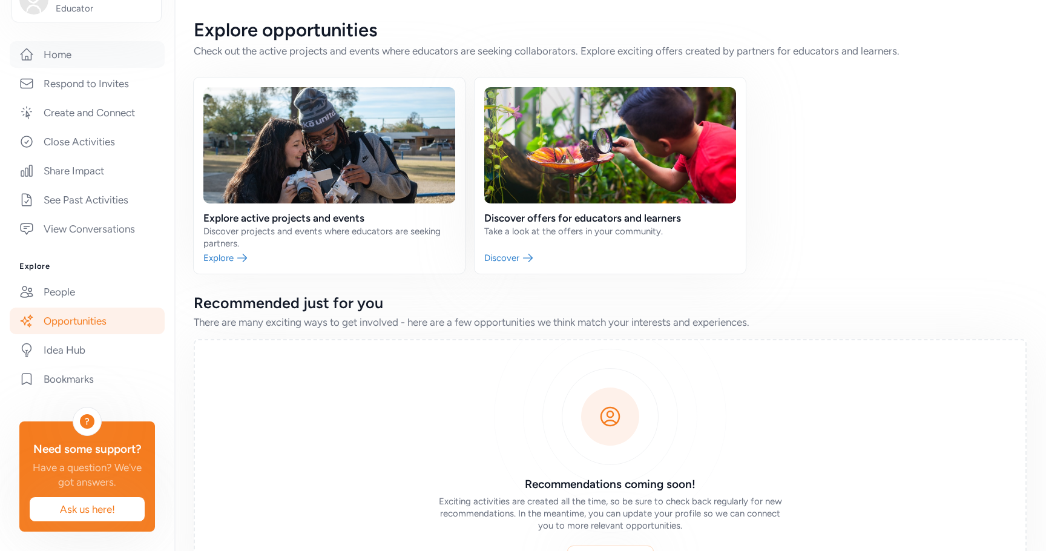
click at [54, 41] on link "Home" at bounding box center [87, 54] width 155 height 27
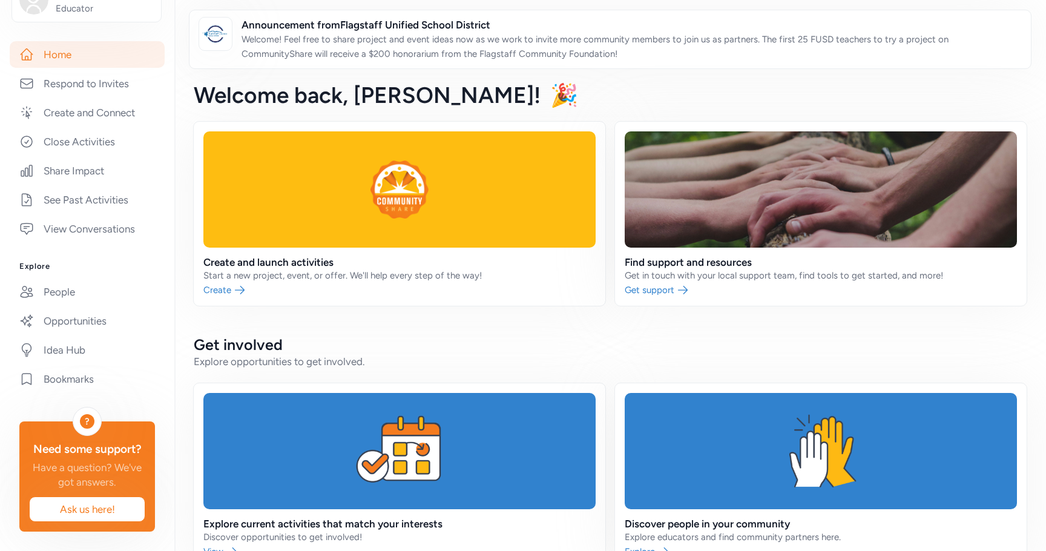
click at [550, 99] on span "🎉" at bounding box center [564, 95] width 28 height 27
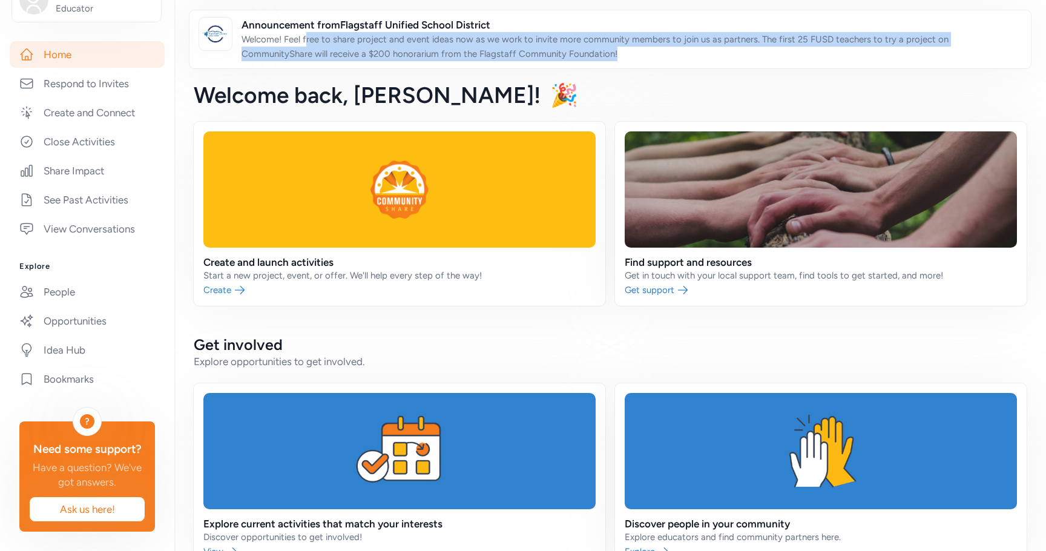
drag, startPoint x: 307, startPoint y: 40, endPoint x: 632, endPoint y: 55, distance: 324.7
click at [632, 55] on p "Welcome! Feel free to share project and event ideas now as we work to invite mo…" at bounding box center [631, 46] width 780 height 29
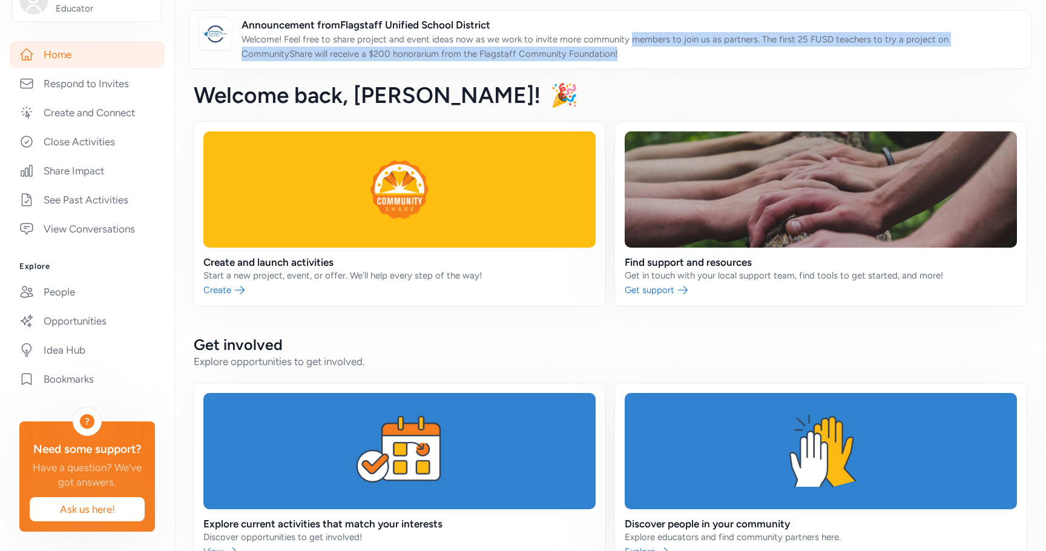
drag, startPoint x: 632, startPoint y: 41, endPoint x: 659, endPoint y: 54, distance: 30.6
click at [659, 54] on p "Welcome! Feel free to share project and event ideas now as we work to invite mo…" at bounding box center [631, 46] width 780 height 29
drag, startPoint x: 771, startPoint y: 39, endPoint x: 810, endPoint y: 51, distance: 40.6
click at [810, 51] on p "Welcome! Feel free to share project and event ideas now as we work to invite mo…" at bounding box center [631, 46] width 780 height 29
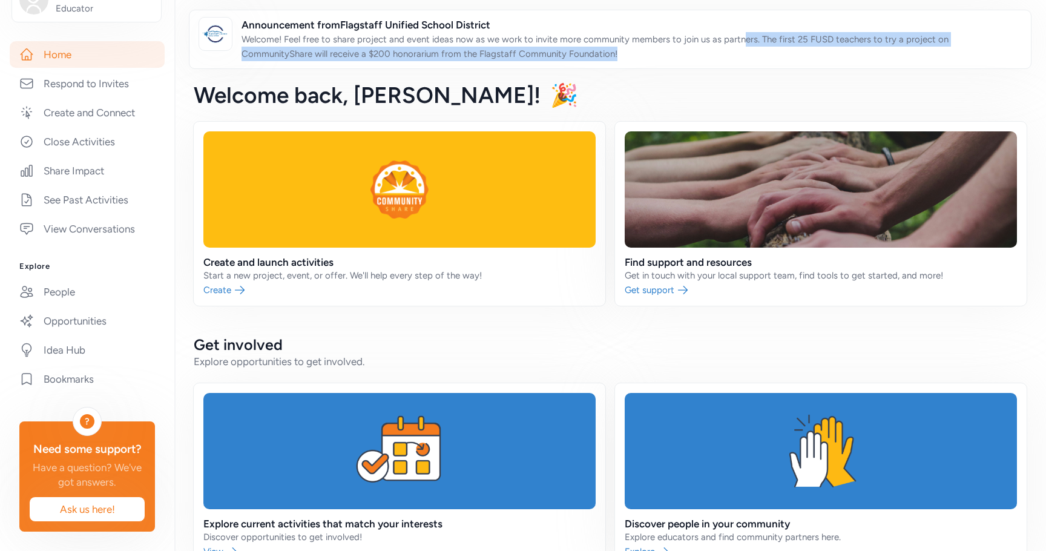
click at [810, 51] on p "Welcome! Feel free to share project and event ideas now as we work to invite mo…" at bounding box center [631, 46] width 780 height 29
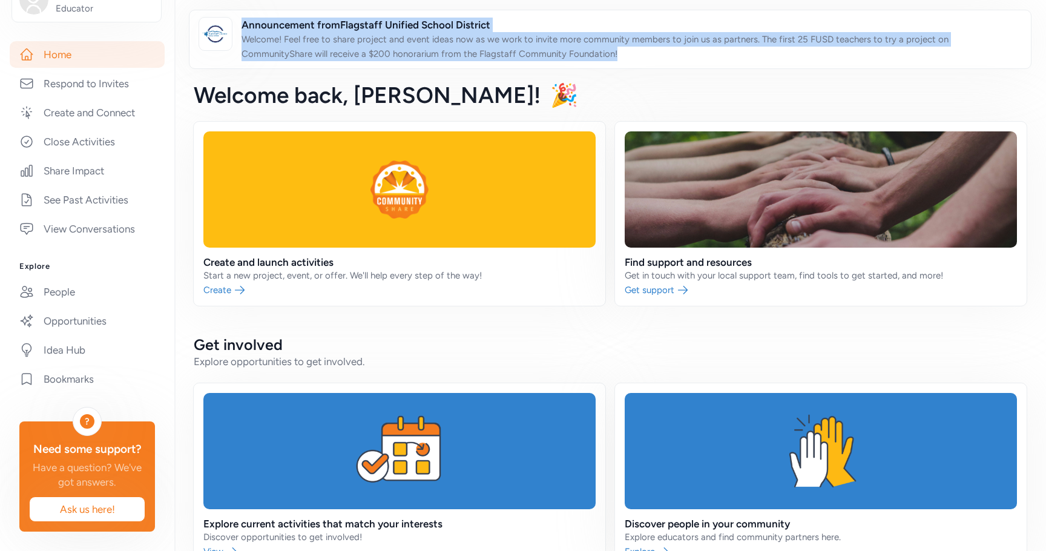
drag, startPoint x: 768, startPoint y: 54, endPoint x: 245, endPoint y: 14, distance: 525.1
click at [245, 14] on div "Announcement from Flagstaff Unified School District Welcome! Feel free to share…" at bounding box center [610, 39] width 842 height 59
click at [747, 48] on p "Welcome! Feel free to share project and event ideas now as we work to invite mo…" at bounding box center [631, 46] width 780 height 29
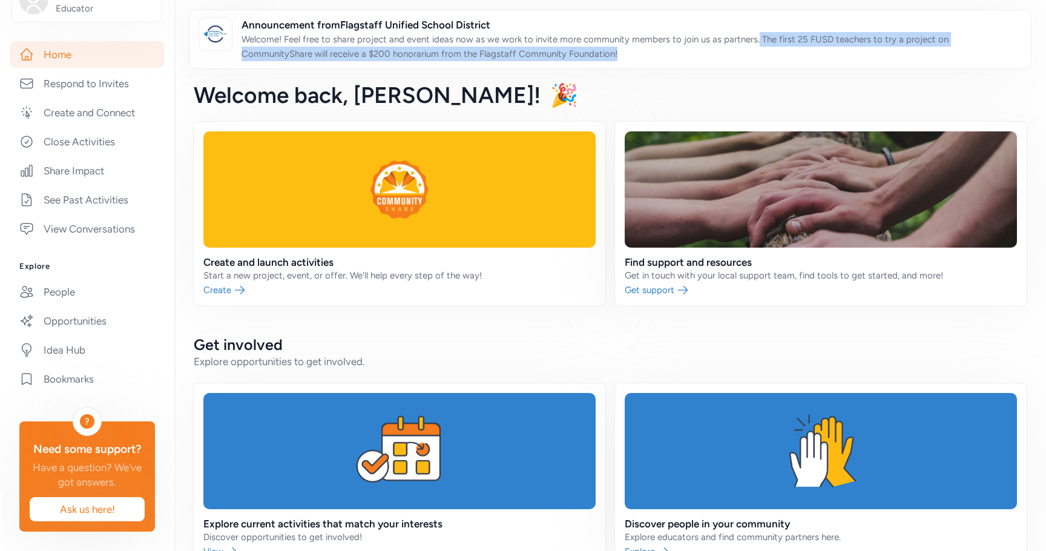
drag, startPoint x: 758, startPoint y: 39, endPoint x: 778, endPoint y: 56, distance: 26.7
click at [778, 56] on p "Welcome! Feel free to share project and event ideas now as we work to invite mo…" at bounding box center [631, 46] width 780 height 29
drag, startPoint x: 256, startPoint y: 51, endPoint x: 656, endPoint y: 64, distance: 400.2
click at [656, 64] on div "Announcement from Flagstaff Unified School District Welcome! Feel free to share…" at bounding box center [610, 39] width 842 height 59
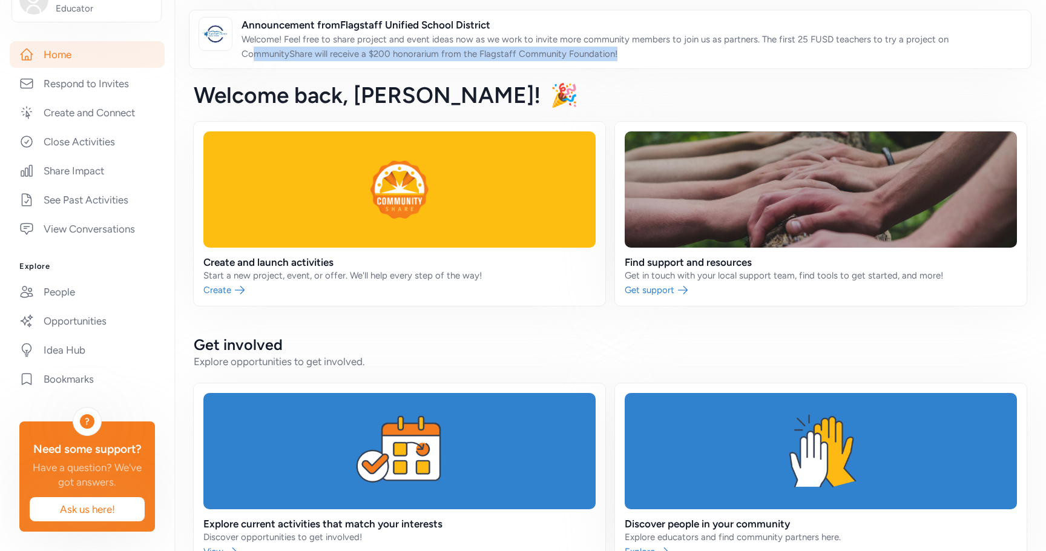
click at [656, 64] on div "Announcement from Flagstaff Unified School District Welcome! Feel free to share…" at bounding box center [610, 39] width 842 height 59
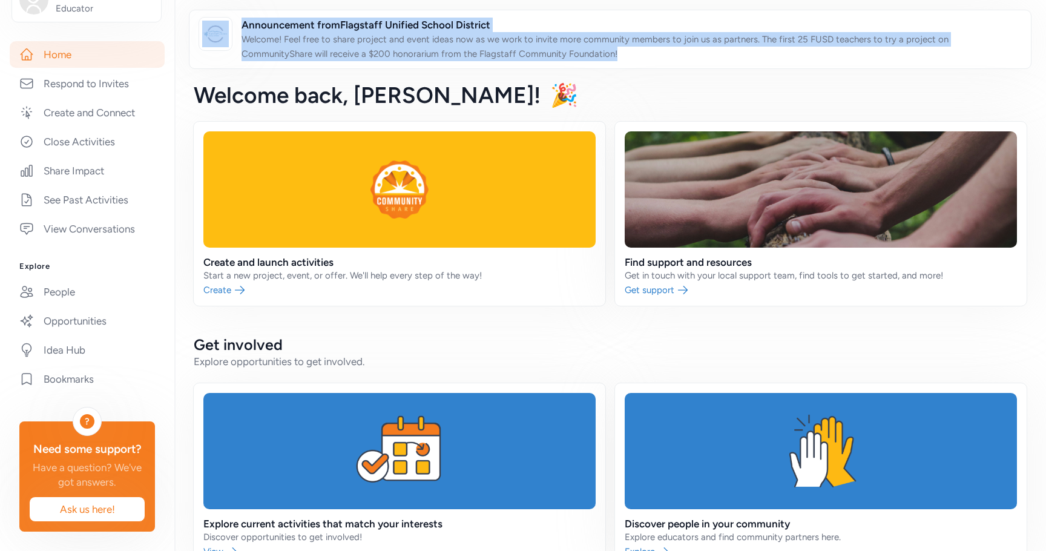
drag, startPoint x: 516, startPoint y: 46, endPoint x: 221, endPoint y: 22, distance: 296.3
click at [221, 22] on div "Announcement from Flagstaff Unified School District Welcome! Feel free to share…" at bounding box center [610, 39] width 842 height 59
click at [393, 62] on div "Announcement from Flagstaff Unified School District Welcome! Feel free to share…" at bounding box center [610, 39] width 842 height 59
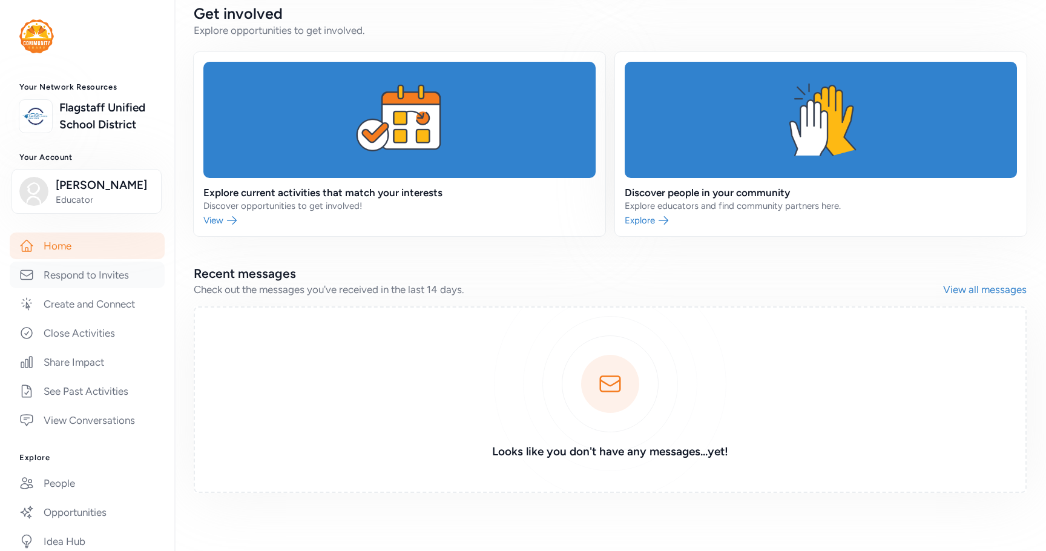
click at [65, 288] on link "Respond to Invites" at bounding box center [87, 274] width 155 height 27
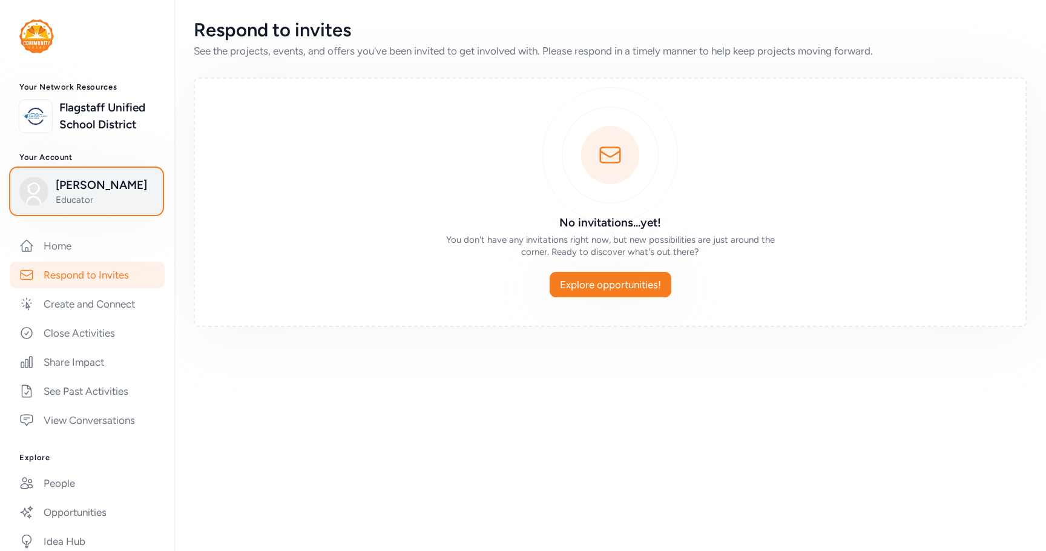
click at [67, 194] on span "[PERSON_NAME]" at bounding box center [105, 185] width 98 height 17
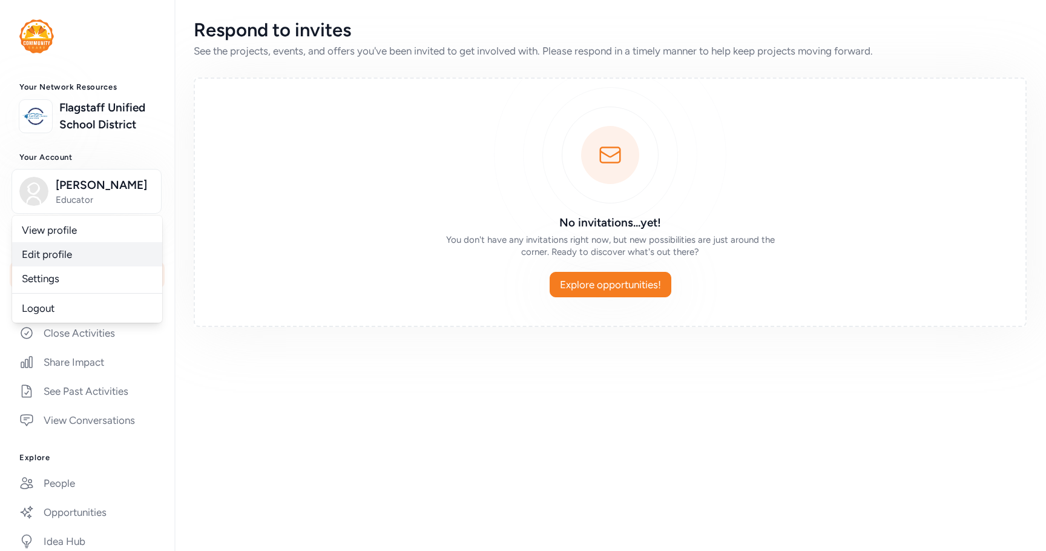
click at [61, 266] on link "Edit profile" at bounding box center [87, 254] width 150 height 24
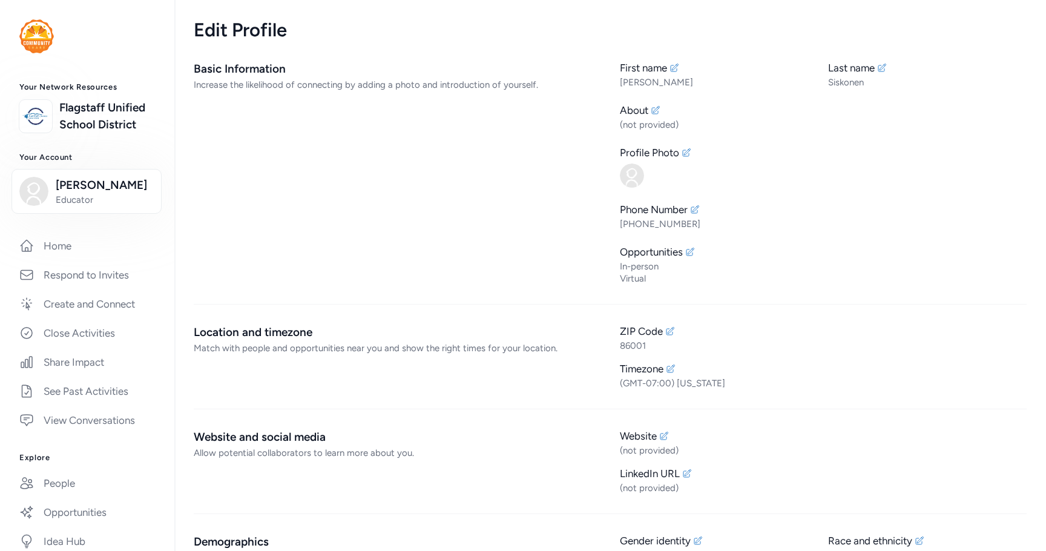
click at [391, 100] on div "Basic Information Increase the likelihood of connecting by adding a photo and i…" at bounding box center [397, 173] width 407 height 224
click at [330, 82] on div "Increase the likelihood of connecting by adding a photo and introduction of you…" at bounding box center [397, 85] width 407 height 12
click at [510, 100] on div "Basic Information Increase the likelihood of connecting by adding a photo and i…" at bounding box center [397, 173] width 407 height 224
click at [336, 213] on div "Basic Information Increase the likelihood of connecting by adding a photo and i…" at bounding box center [397, 173] width 407 height 224
click at [310, 96] on div "Basic Information Increase the likelihood of connecting by adding a photo and i…" at bounding box center [397, 173] width 407 height 224
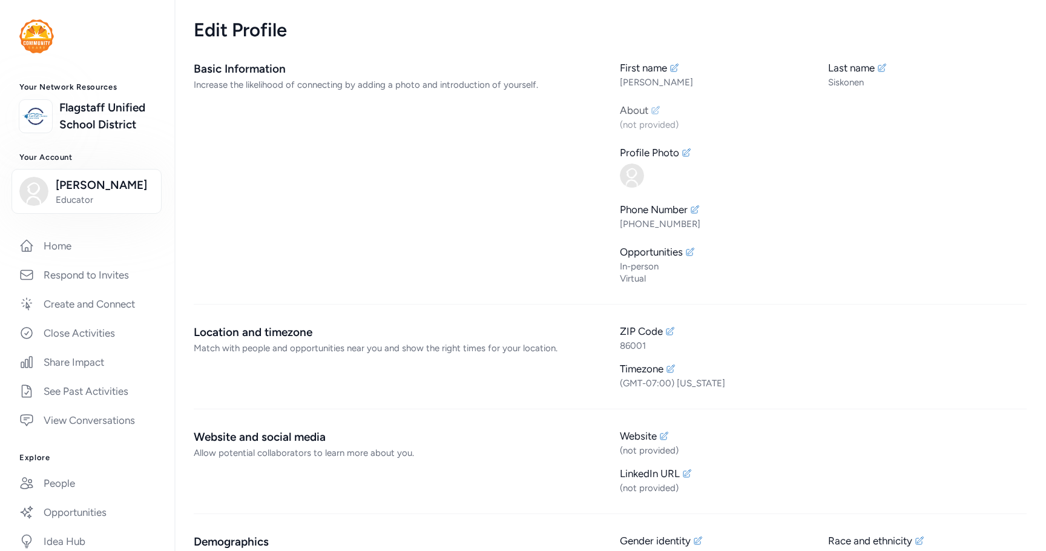
click at [652, 108] on icon at bounding box center [656, 110] width 8 height 8
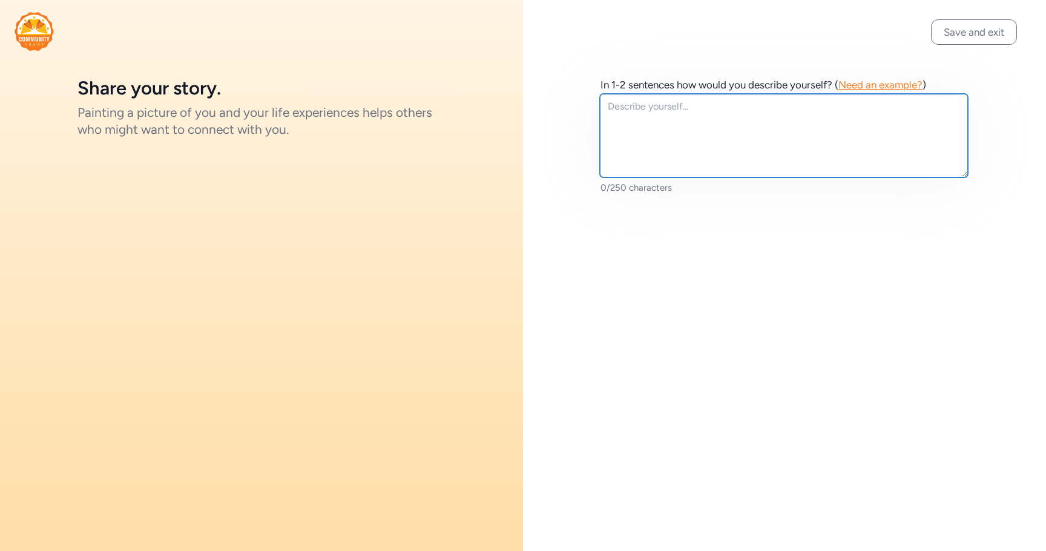
click at [663, 129] on textarea at bounding box center [784, 136] width 368 height 84
type textarea "M"
type textarea "Education Manager at the [GEOGRAPHIC_DATA][US_STATE]"
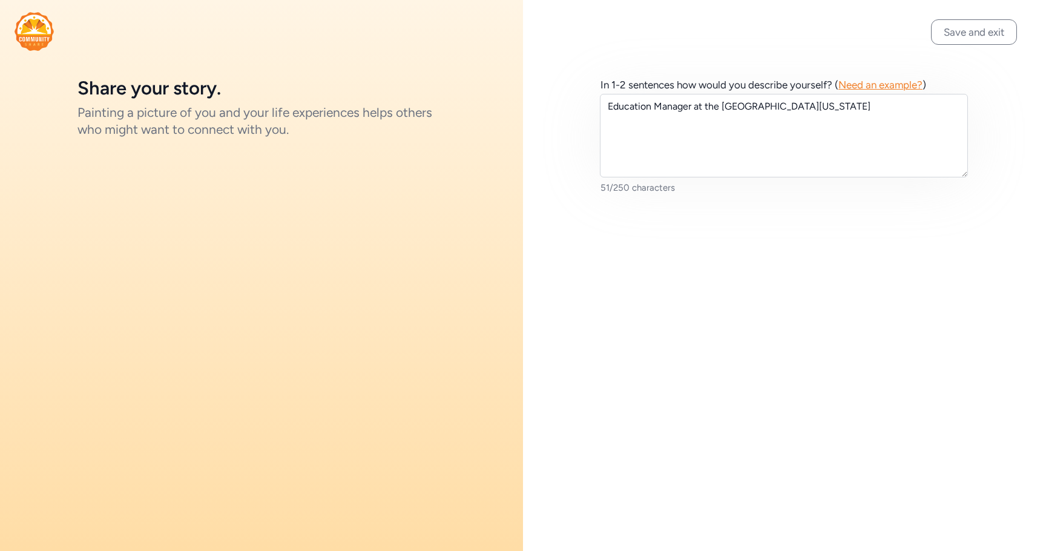
click at [979, 18] on div "In 1-2 sentences how would you describe yourself? ( Need an example? ) Educatio…" at bounding box center [784, 135] width 523 height 271
click at [976, 31] on button "Save and exit" at bounding box center [974, 31] width 86 height 25
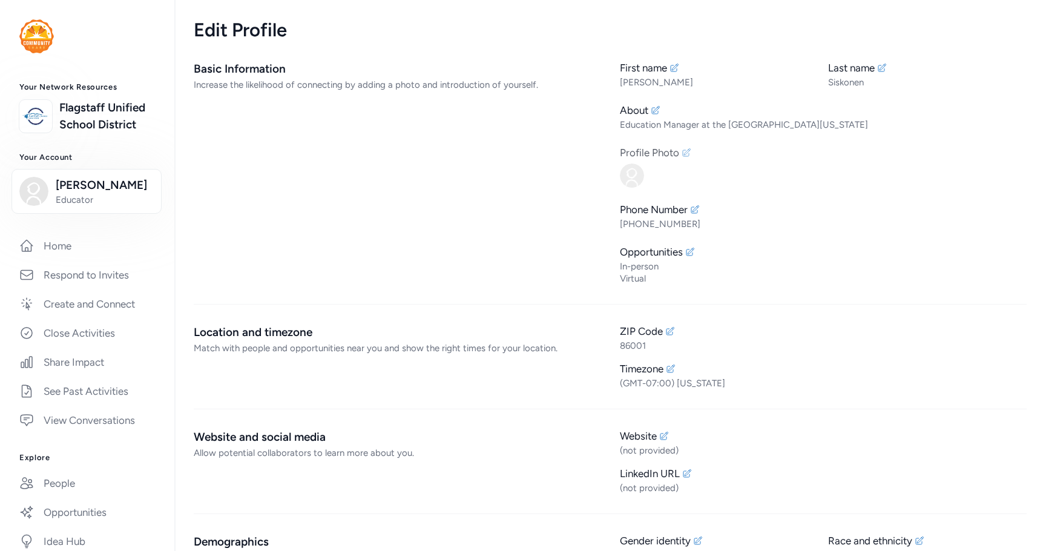
click at [683, 155] on icon at bounding box center [687, 152] width 8 height 8
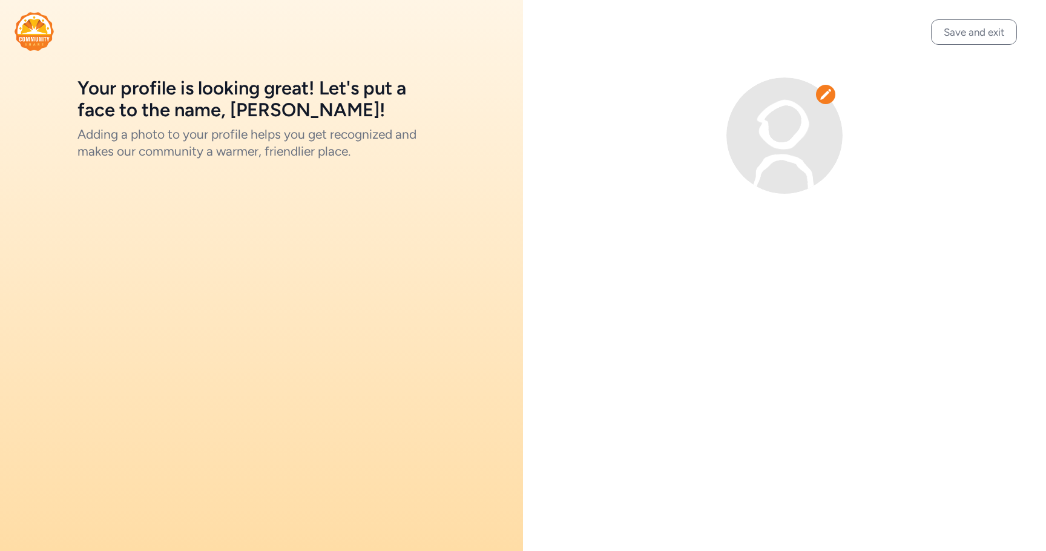
click at [832, 93] on div at bounding box center [825, 94] width 19 height 19
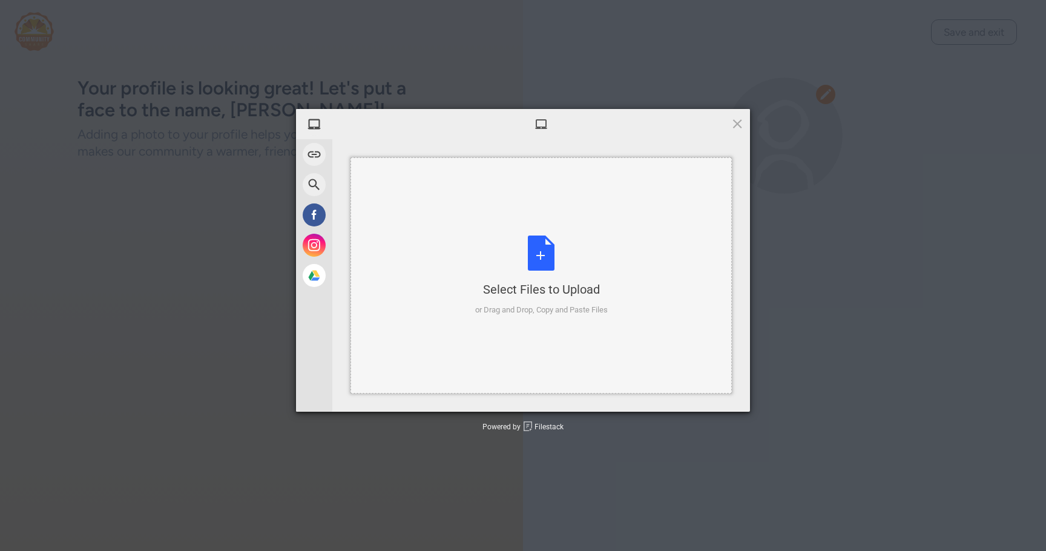
click at [536, 303] on div "Select Files to Upload or Drag and Drop, Copy and Paste Files" at bounding box center [541, 275] width 133 height 80
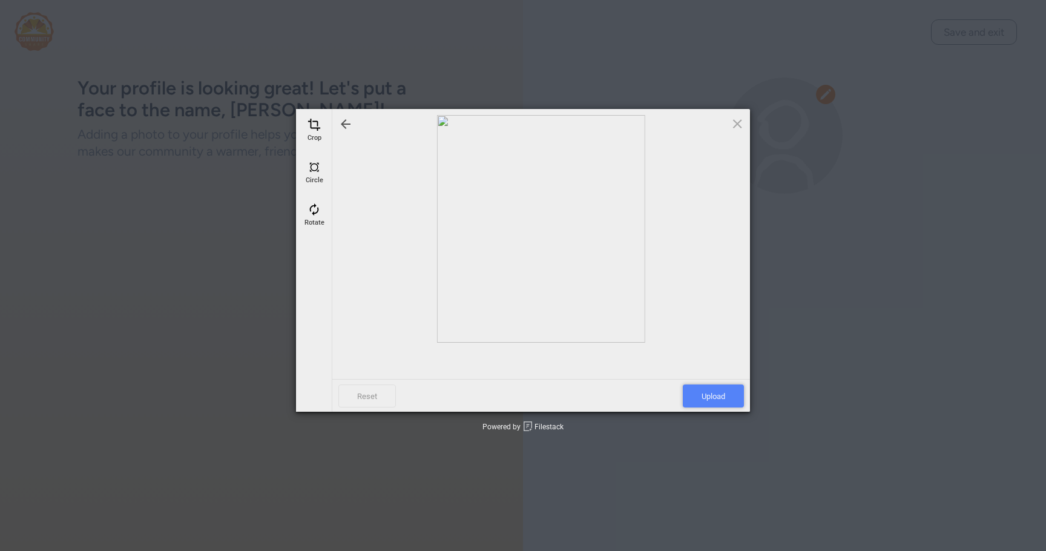
click at [729, 391] on span "Upload" at bounding box center [713, 395] width 61 height 23
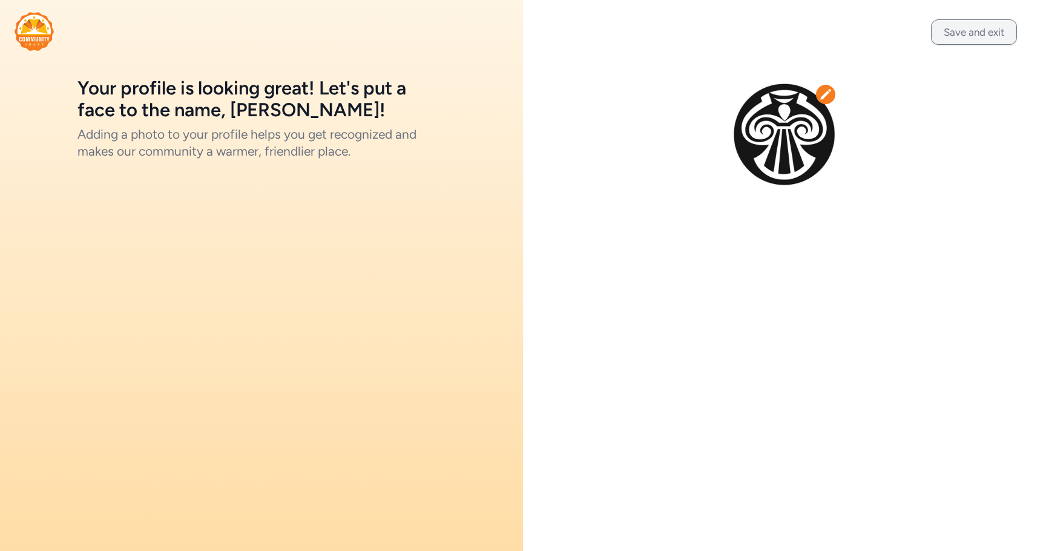
click at [947, 32] on button "Save and exit" at bounding box center [974, 31] width 86 height 25
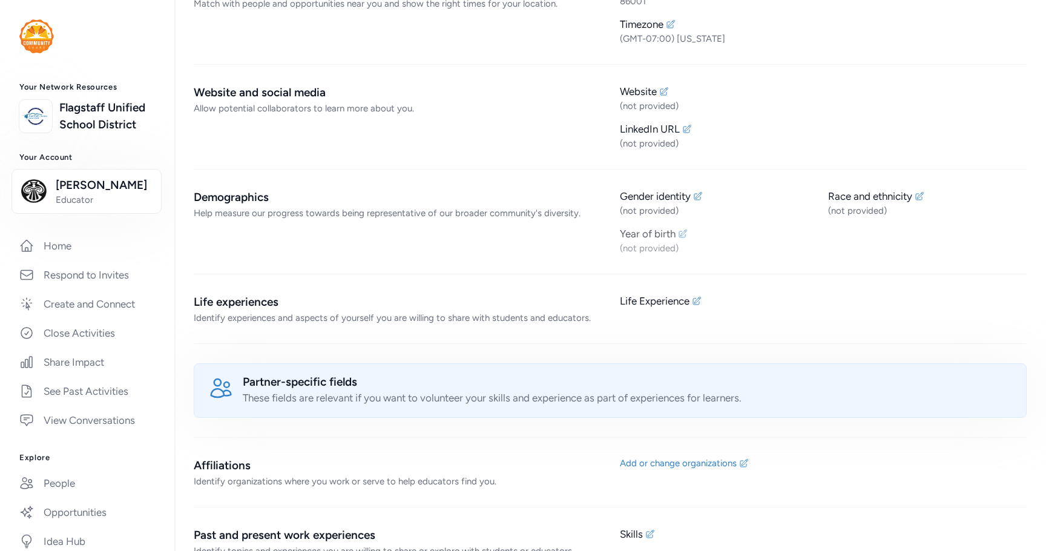
scroll to position [363, 0]
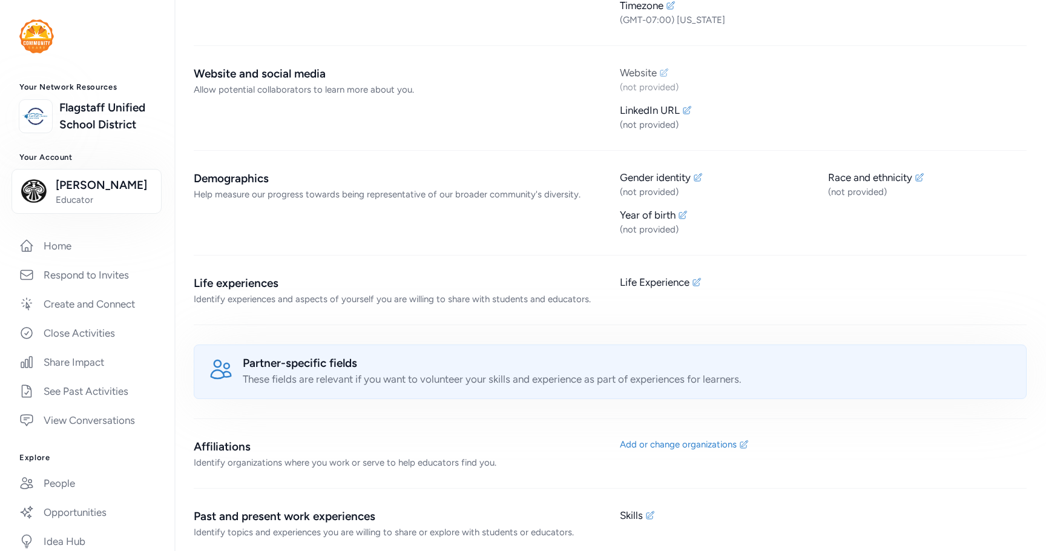
click at [663, 70] on icon at bounding box center [664, 73] width 10 height 10
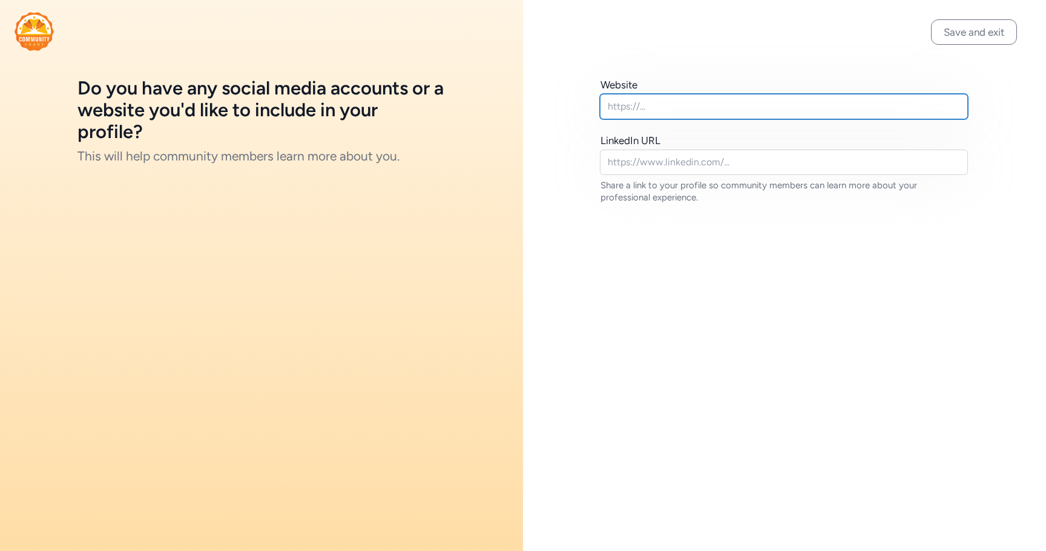
click at [656, 111] on input "text" at bounding box center [784, 106] width 368 height 25
click at [612, 107] on input "text" at bounding box center [784, 106] width 368 height 25
paste input "[URL][DOMAIN_NAME]"
type input "[URL][DOMAIN_NAME]"
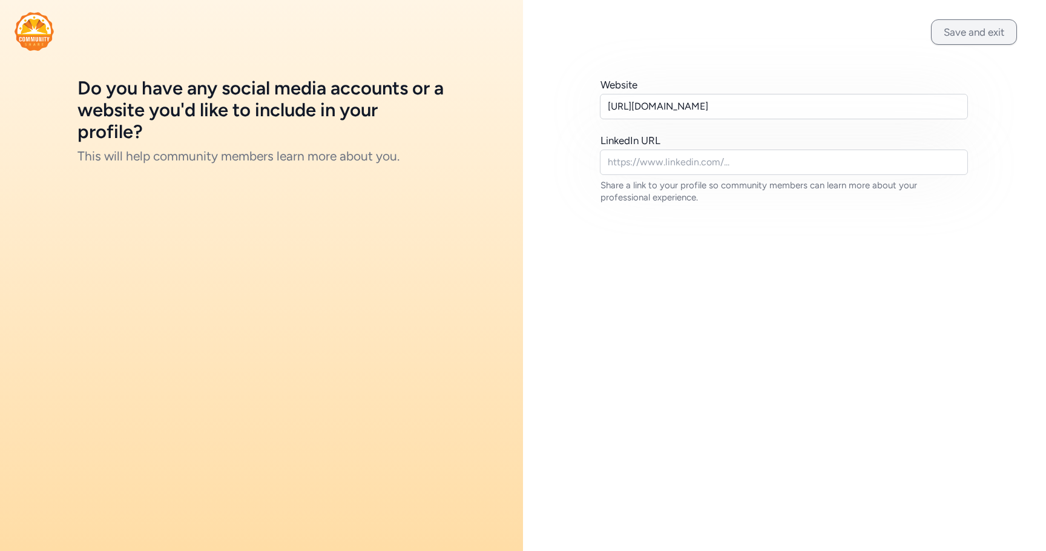
click at [957, 37] on button "Save and exit" at bounding box center [974, 31] width 86 height 25
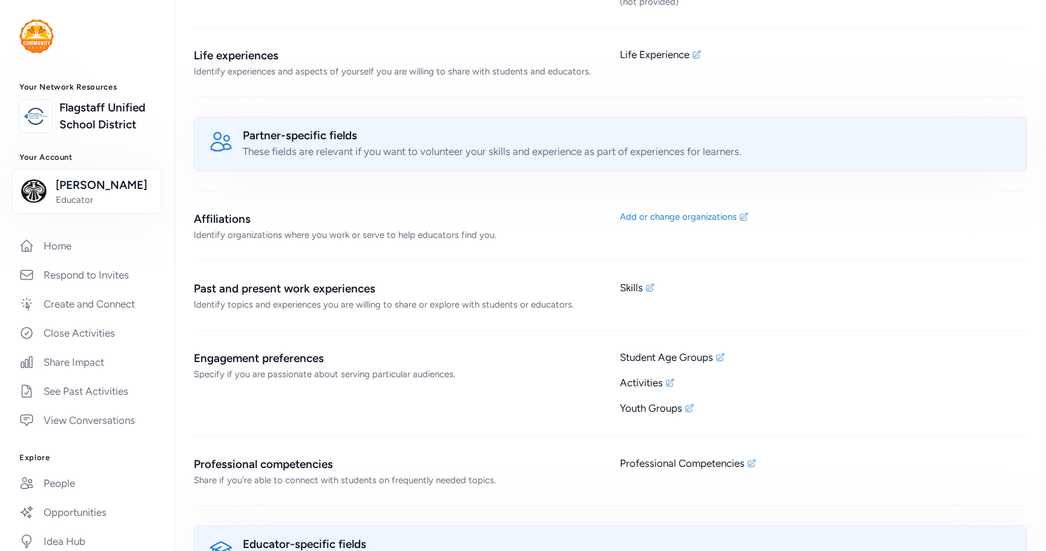
scroll to position [605, 0]
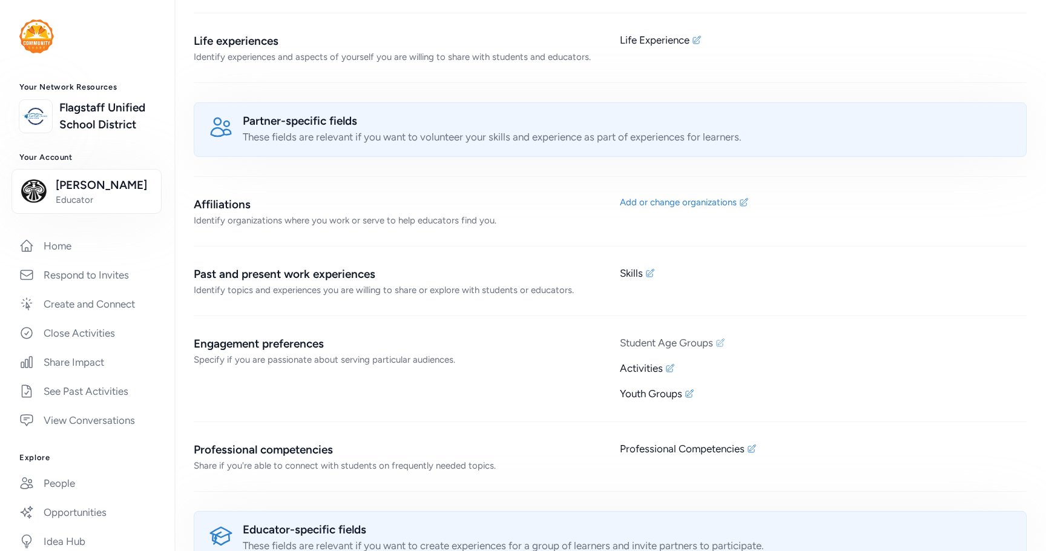
click at [717, 338] on icon at bounding box center [720, 343] width 10 height 10
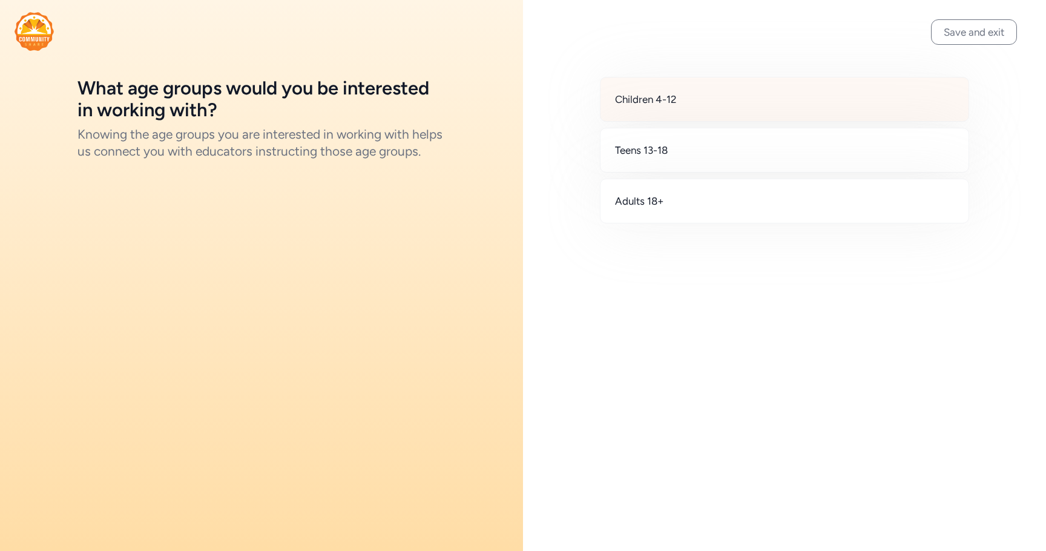
click at [699, 99] on div "Children 4-12" at bounding box center [784, 99] width 369 height 45
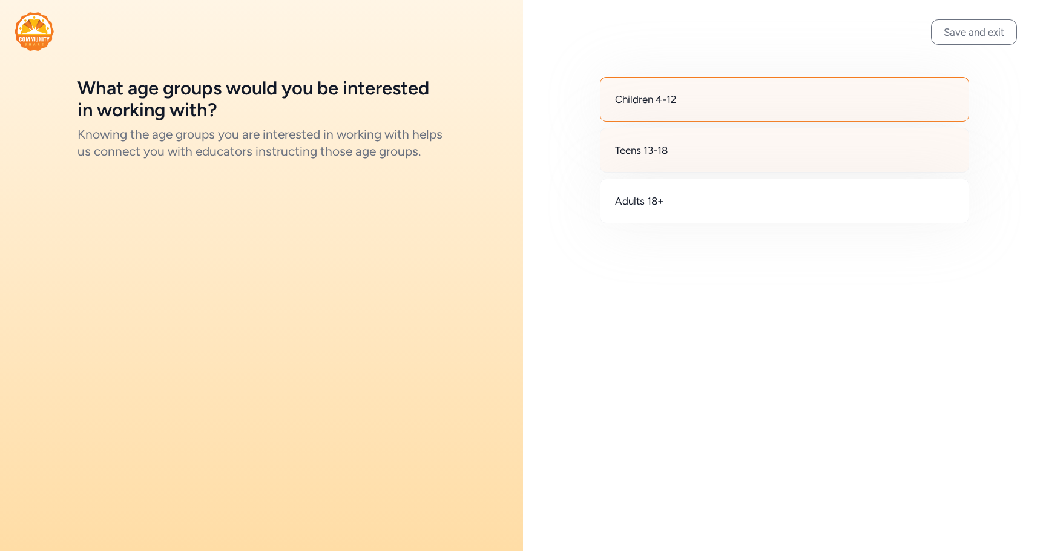
click at [684, 148] on div "Teens 13-18" at bounding box center [784, 150] width 369 height 45
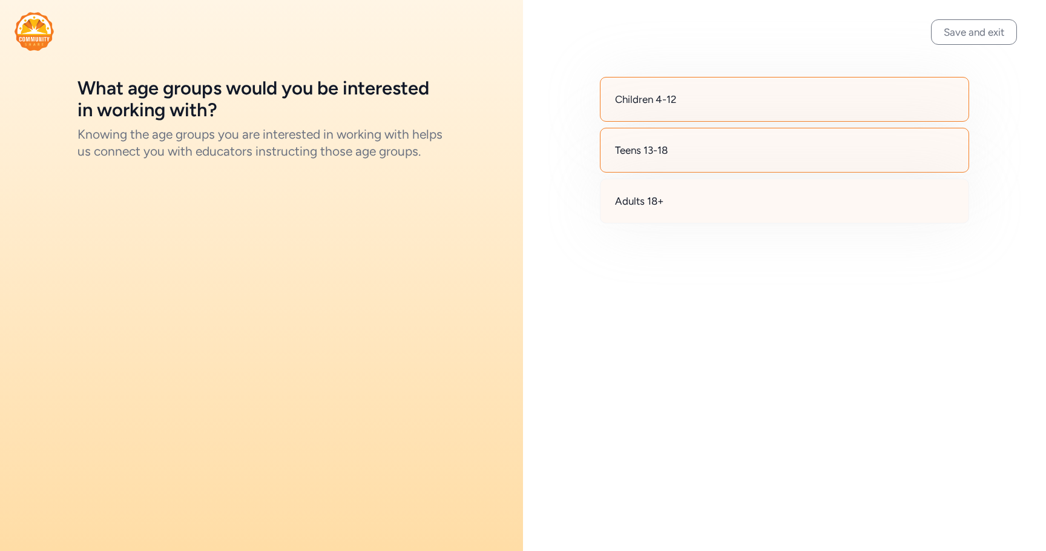
click at [676, 198] on div "Adults 18+" at bounding box center [784, 201] width 369 height 45
click at [970, 28] on button "Save and exit" at bounding box center [974, 31] width 86 height 25
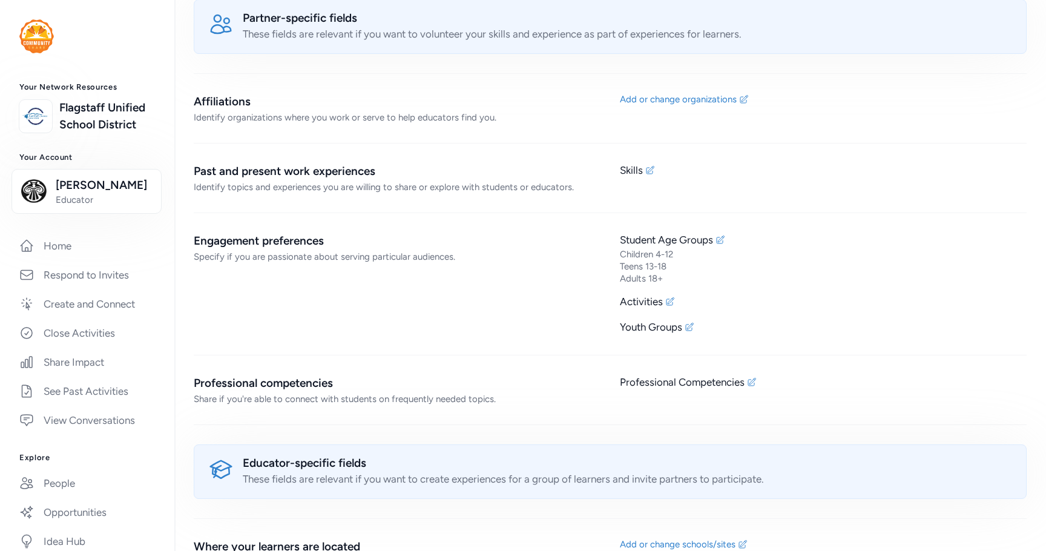
scroll to position [726, 0]
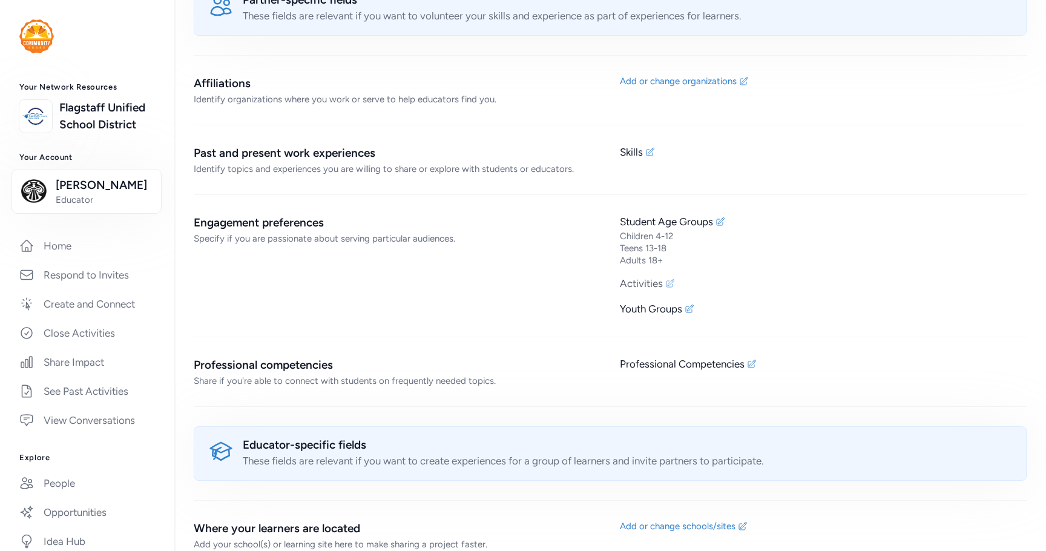
click at [666, 284] on icon at bounding box center [670, 283] width 8 height 8
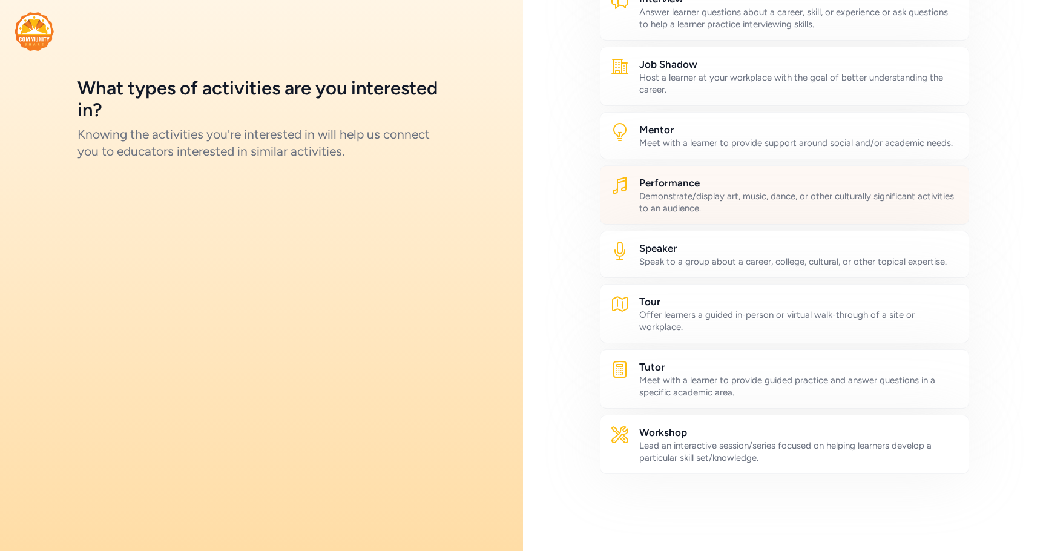
scroll to position [488, 0]
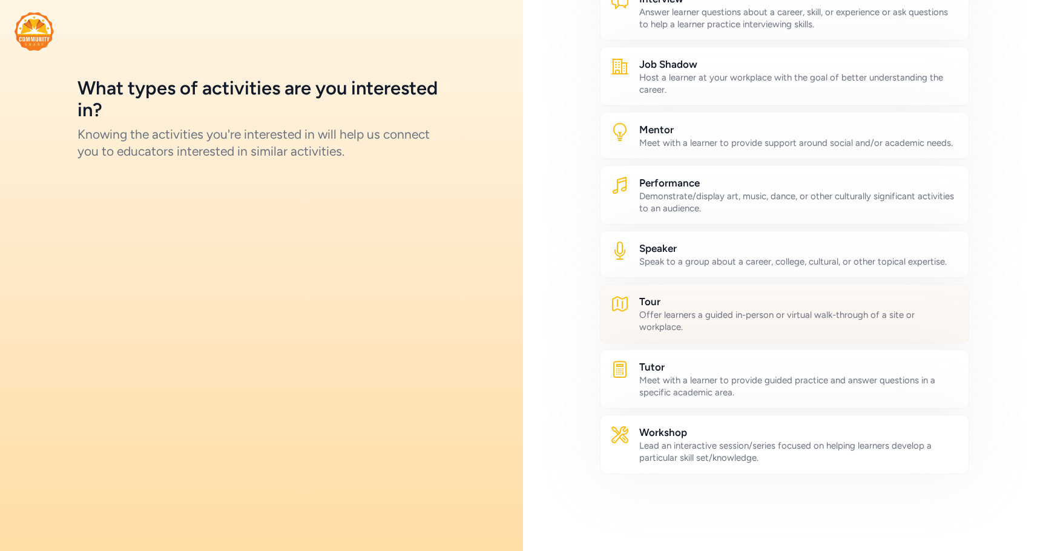
click at [690, 331] on div "Offer learners a guided in-person or virtual walk-through of a site or workplac…" at bounding box center [799, 321] width 320 height 24
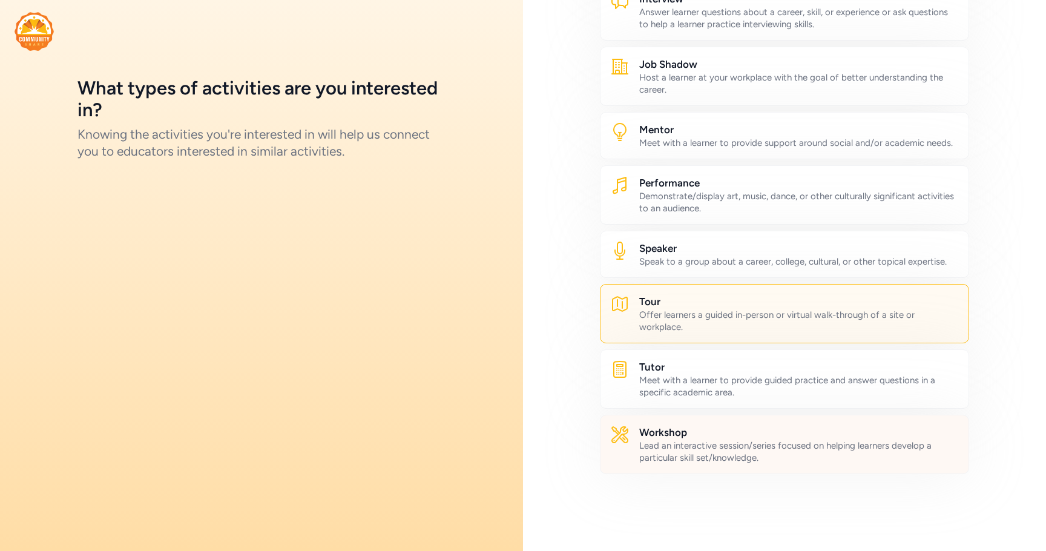
click at [703, 450] on div "Lead an interactive session/series focused on helping learners develop a partic…" at bounding box center [799, 451] width 320 height 24
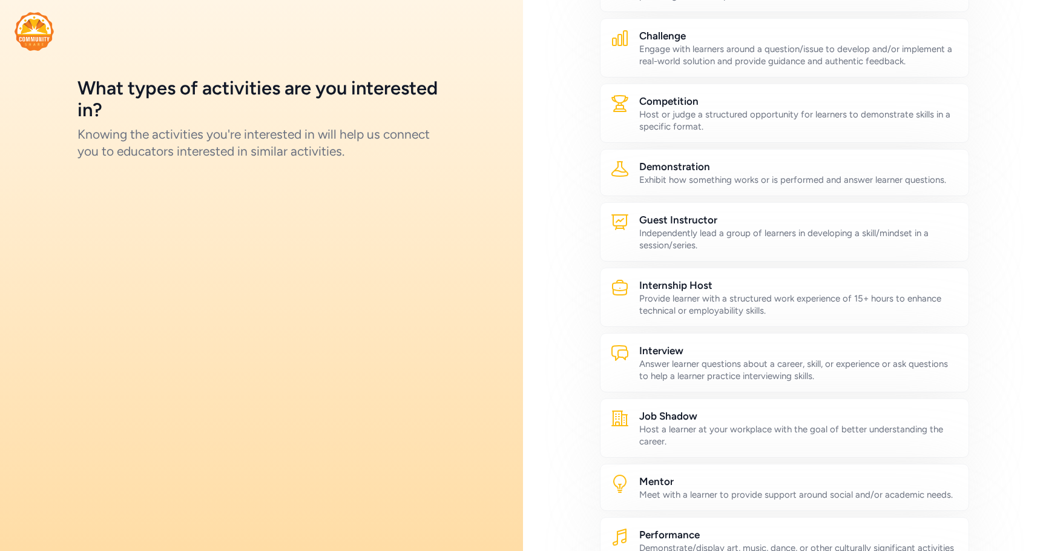
scroll to position [0, 0]
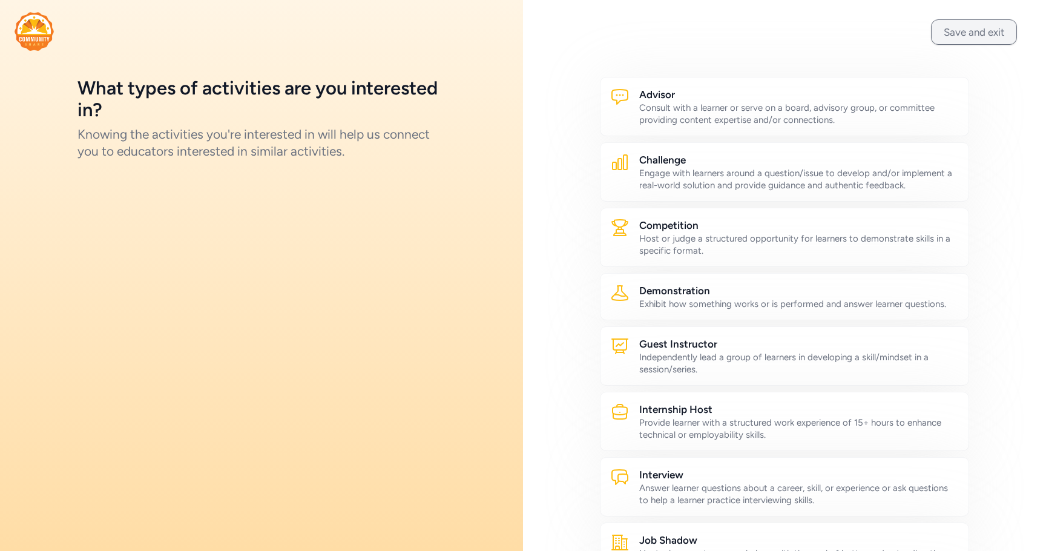
click at [948, 32] on button "Save and exit" at bounding box center [974, 31] width 86 height 25
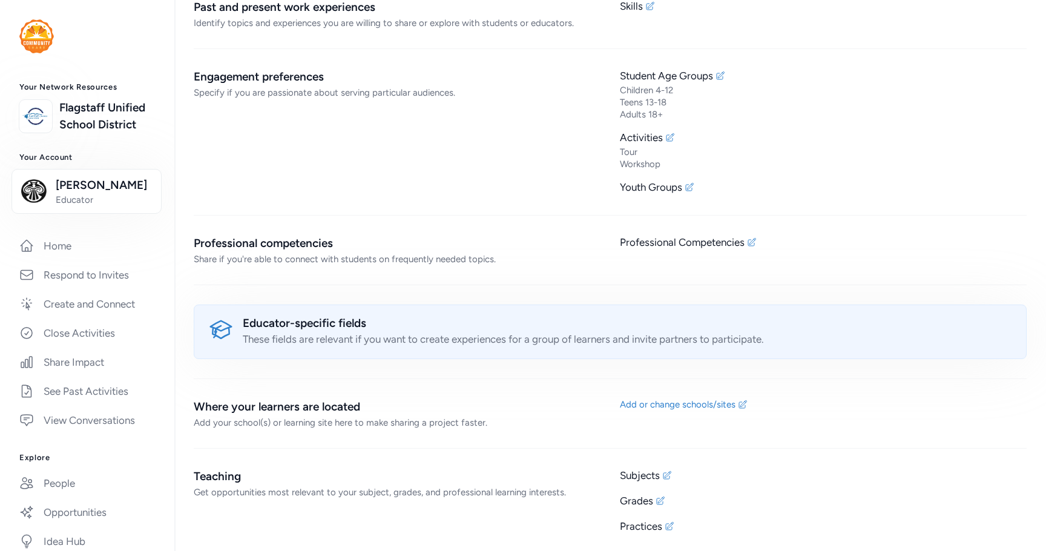
scroll to position [875, 0]
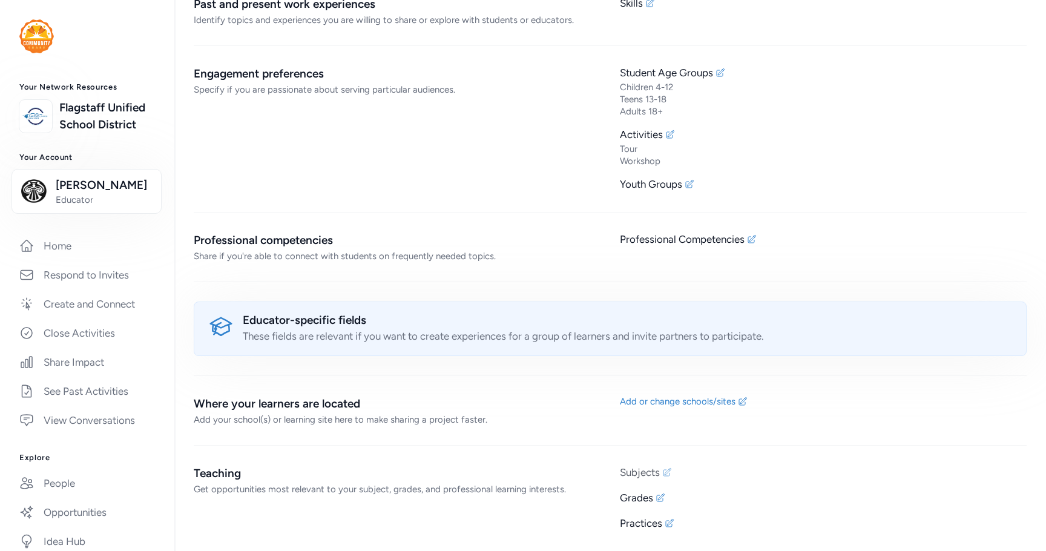
click at [662, 475] on icon at bounding box center [667, 472] width 10 height 10
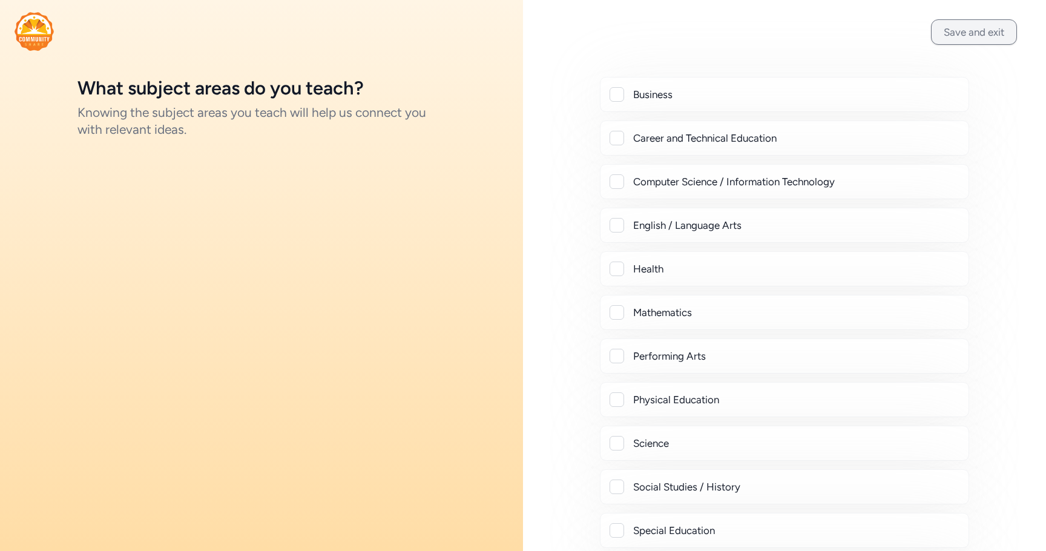
click at [985, 33] on button "Save and exit" at bounding box center [974, 31] width 86 height 25
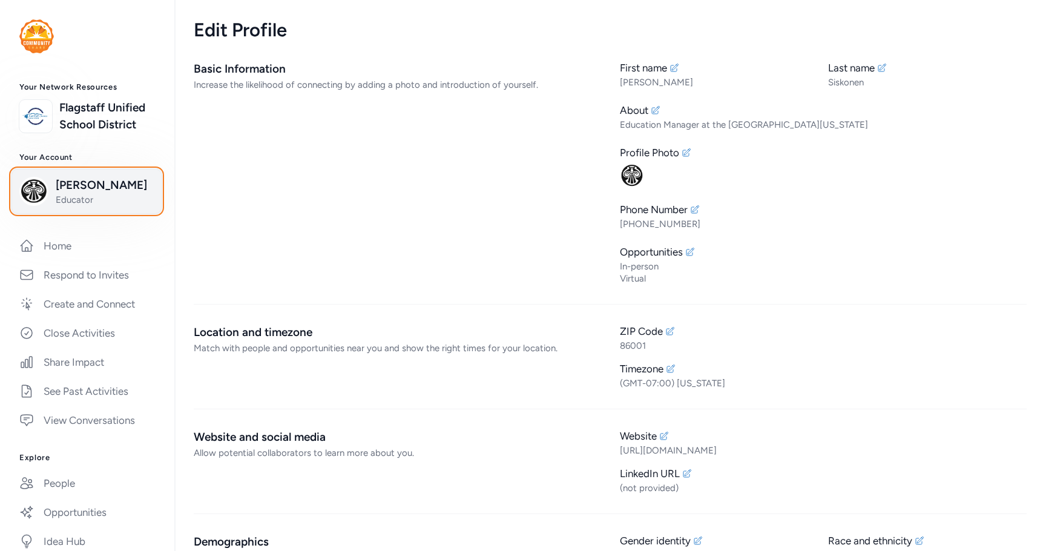
click at [39, 195] on img "button" at bounding box center [33, 191] width 29 height 29
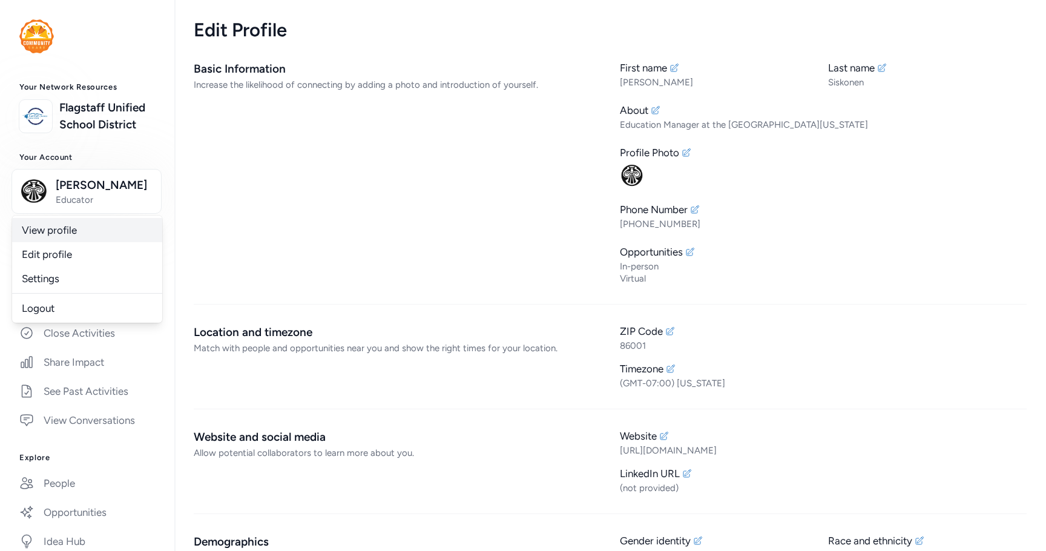
click at [74, 242] on link "View profile" at bounding box center [87, 230] width 150 height 24
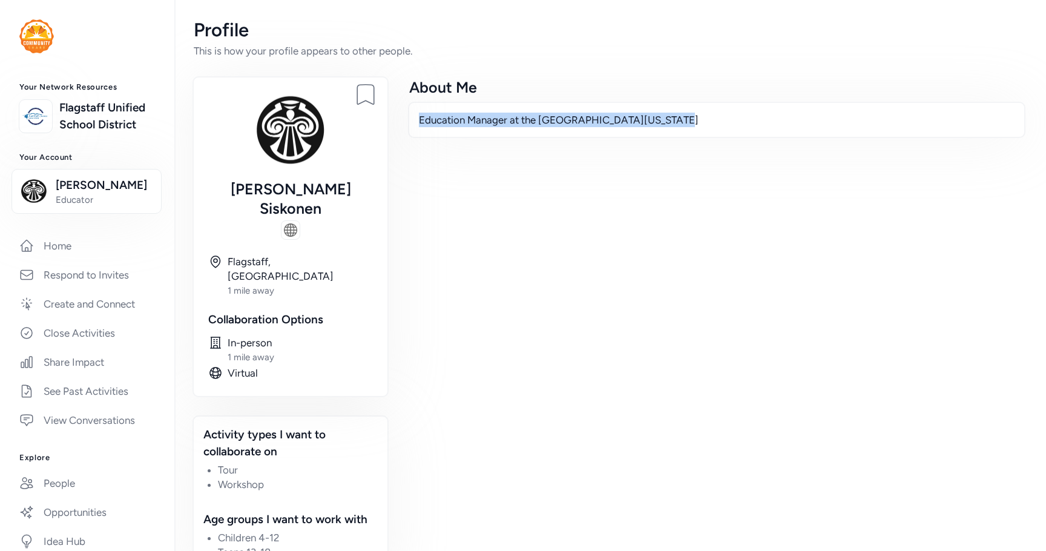
drag, startPoint x: 702, startPoint y: 118, endPoint x: 418, endPoint y: 118, distance: 284.4
click at [418, 118] on div "Education Manager at the [GEOGRAPHIC_DATA][US_STATE]" at bounding box center [716, 120] width 617 height 36
click at [524, 119] on p "Education Manager at the [GEOGRAPHIC_DATA][US_STATE]" at bounding box center [717, 120] width 596 height 15
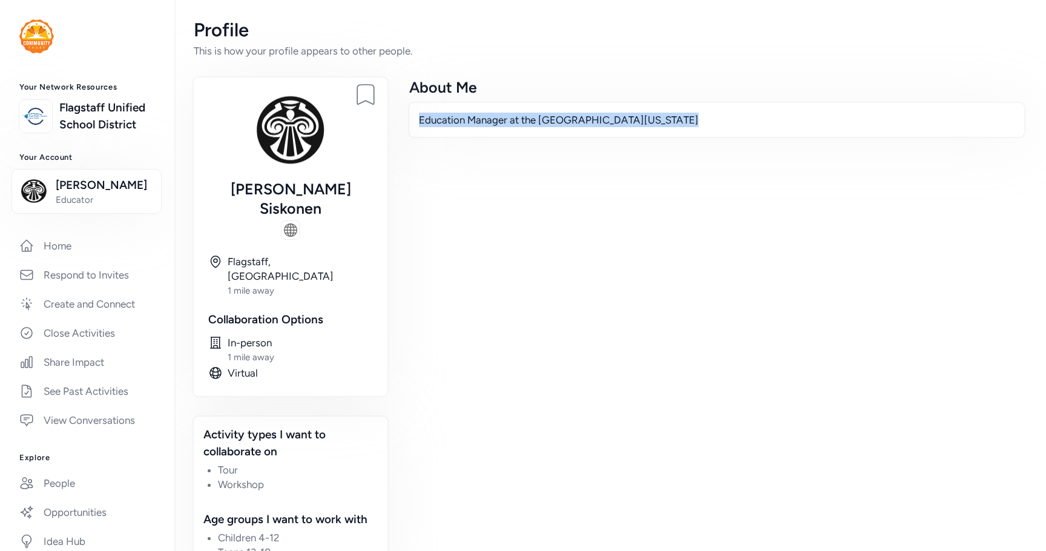
click at [694, 120] on p "Education Manager at the [GEOGRAPHIC_DATA][US_STATE]" at bounding box center [717, 120] width 596 height 15
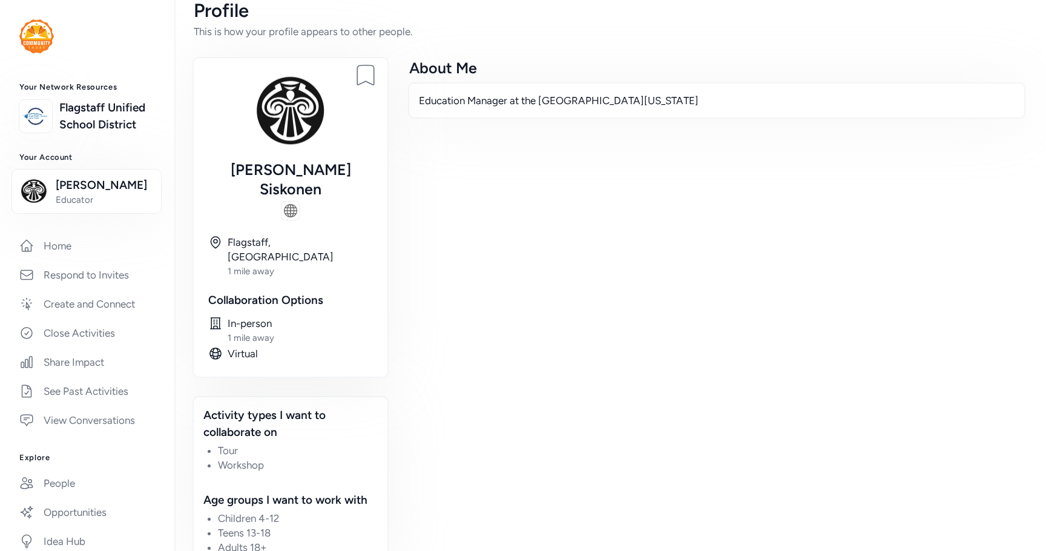
click at [292, 204] on img at bounding box center [290, 210] width 13 height 13
click at [76, 126] on link "Flagstaff Unified School District" at bounding box center [107, 116] width 96 height 34
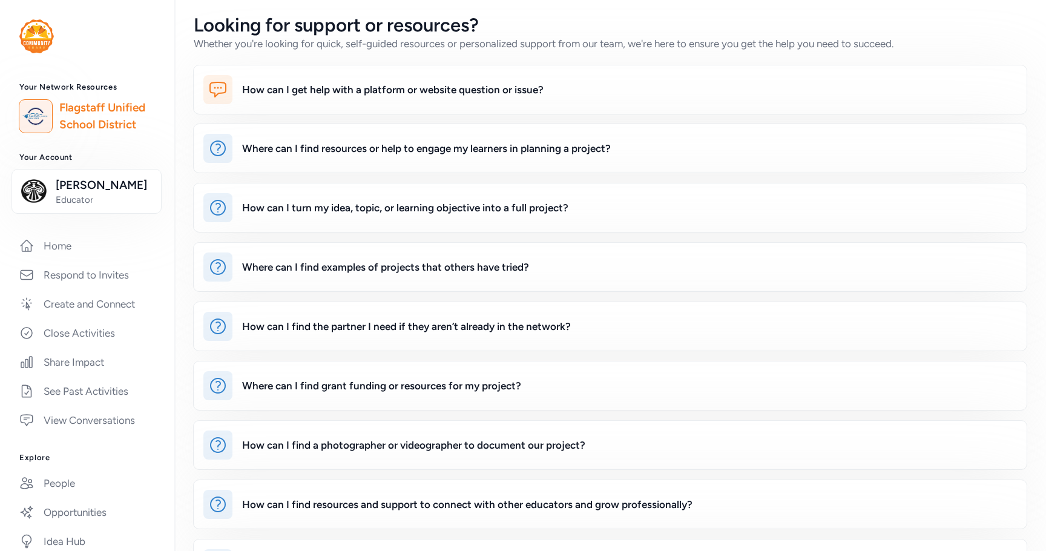
click at [41, 32] on img at bounding box center [36, 36] width 34 height 34
